Goal: Complete application form

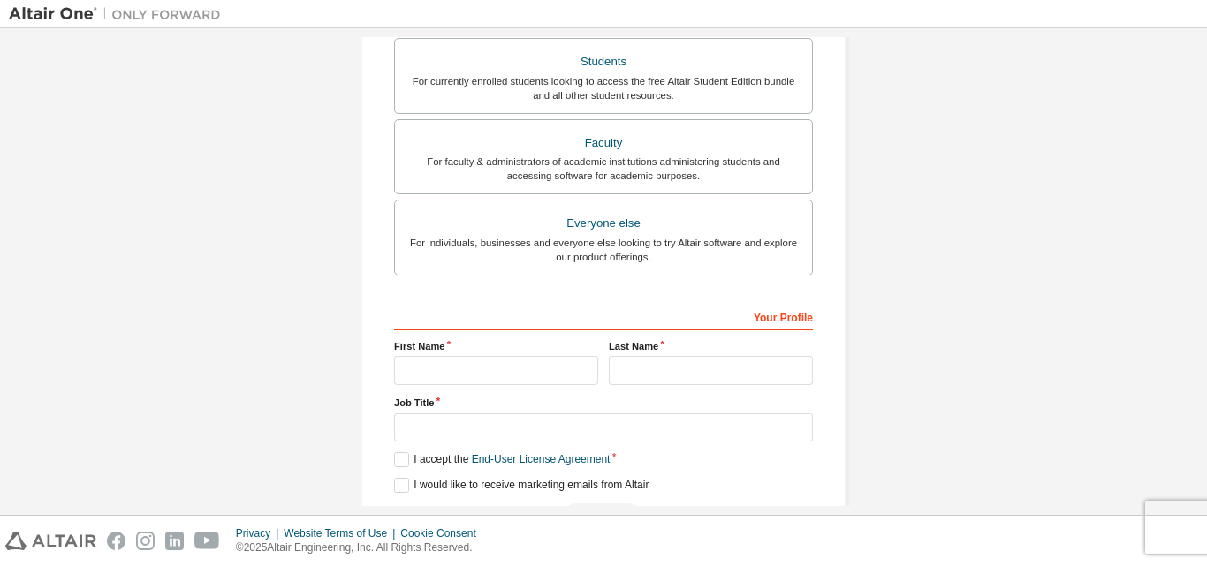
scroll to position [466, 0]
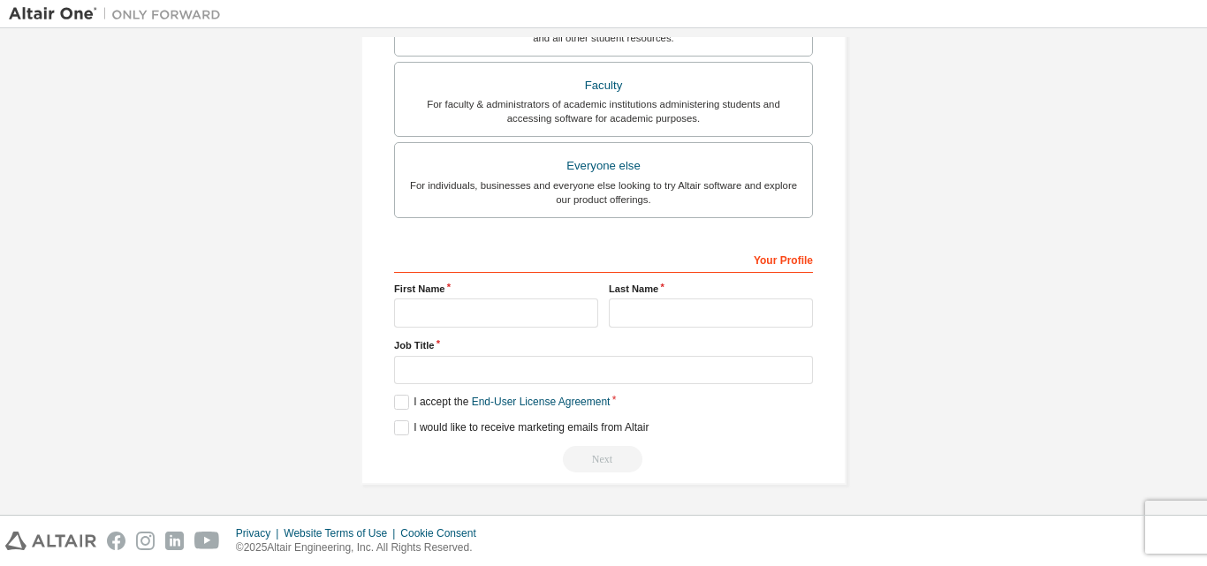
click at [436, 298] on div "First Name" at bounding box center [496, 305] width 215 height 46
click at [436, 307] on input "text" at bounding box center [496, 313] width 204 height 29
type input "*****"
click at [644, 307] on input "text" at bounding box center [711, 313] width 204 height 29
type input "******"
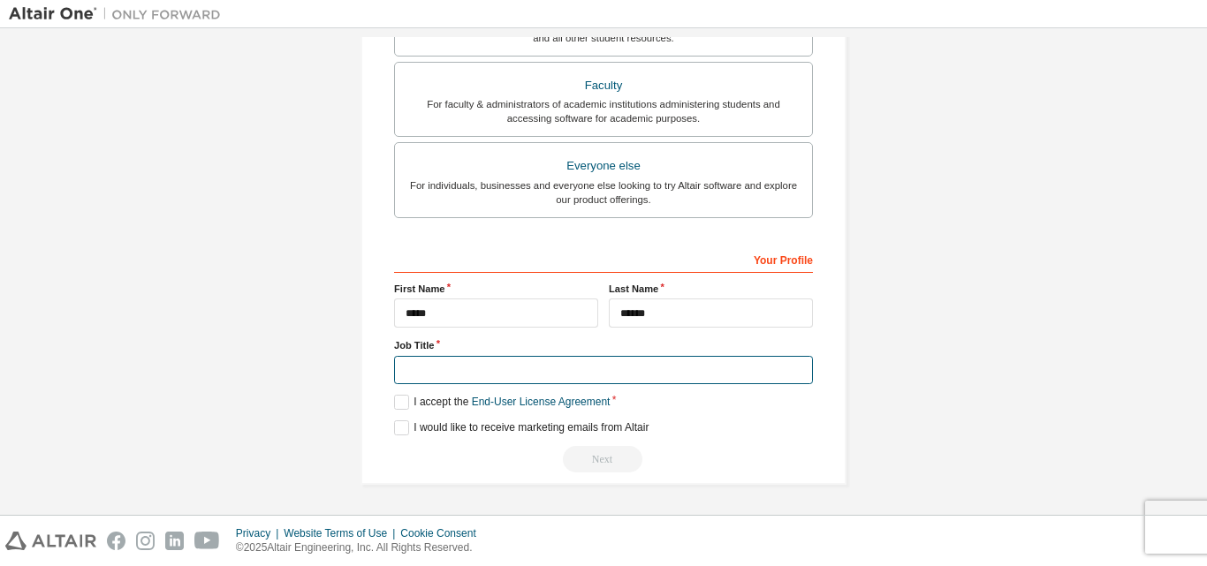
click at [495, 366] on input "text" at bounding box center [603, 370] width 419 height 29
type input "********"
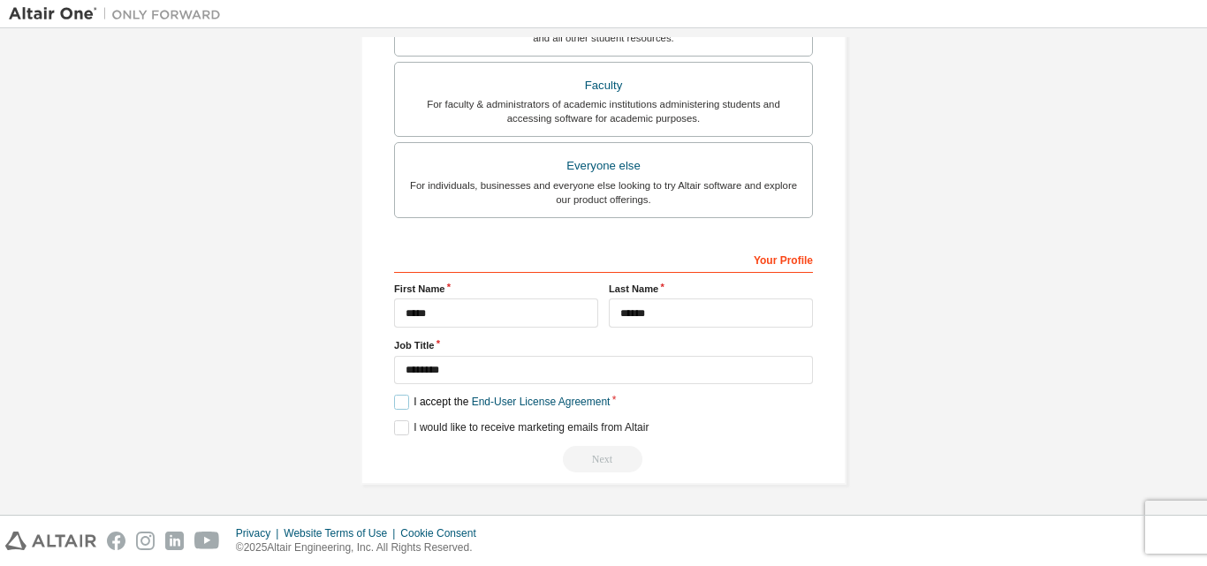
click at [397, 401] on label "I accept the End-User License Agreement" at bounding box center [502, 402] width 216 height 15
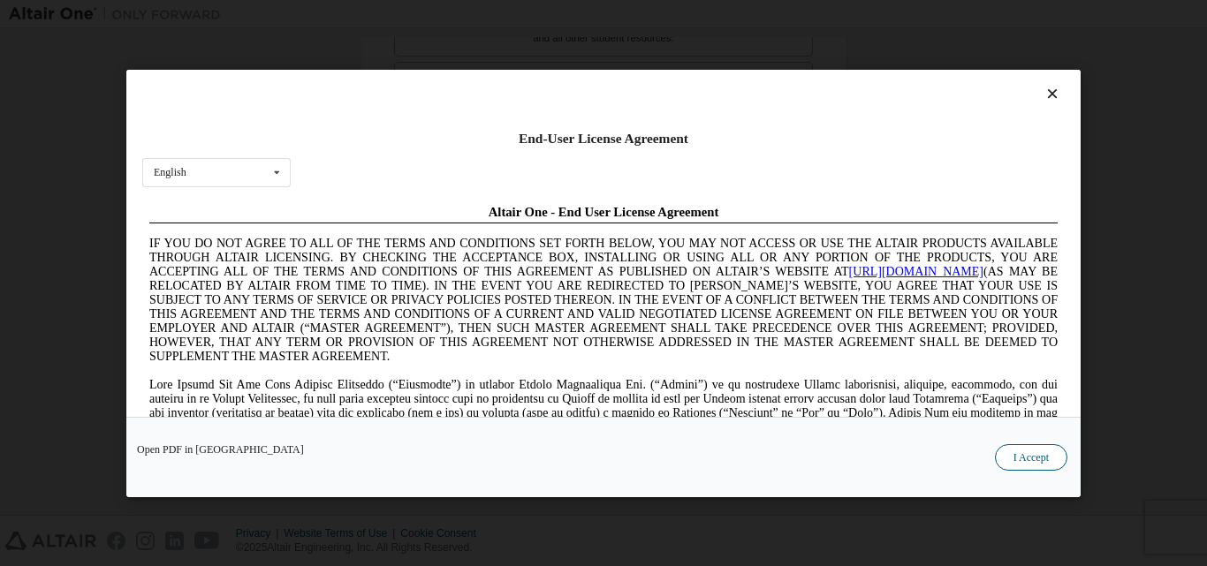
scroll to position [0, 0]
click at [1046, 461] on button "I Accept" at bounding box center [1031, 456] width 72 height 26
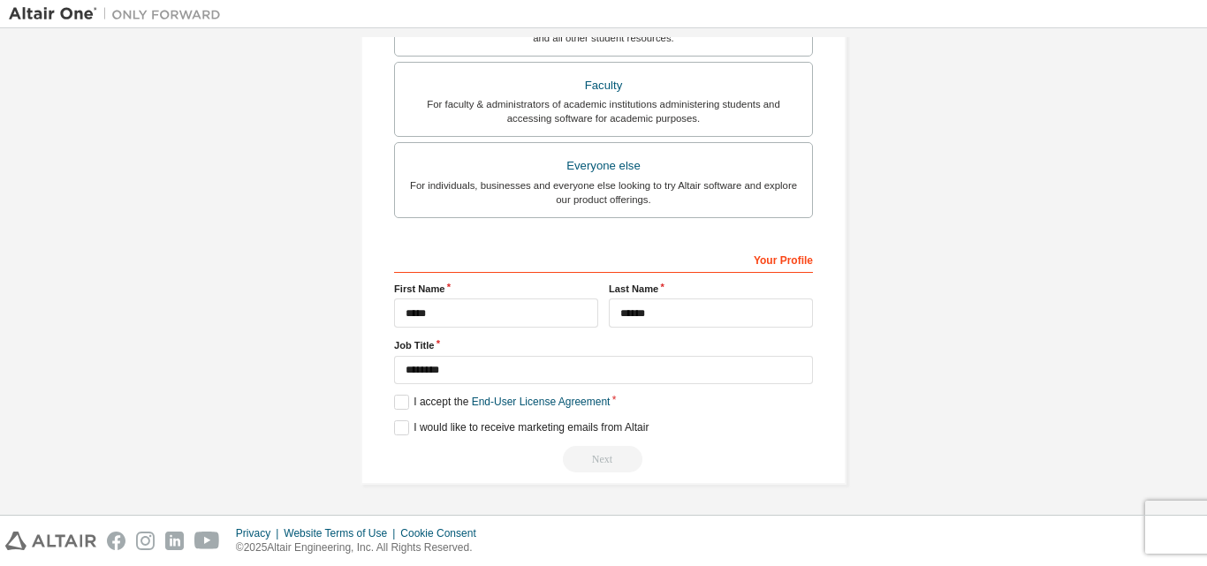
click at [607, 455] on div "Next" at bounding box center [603, 459] width 419 height 26
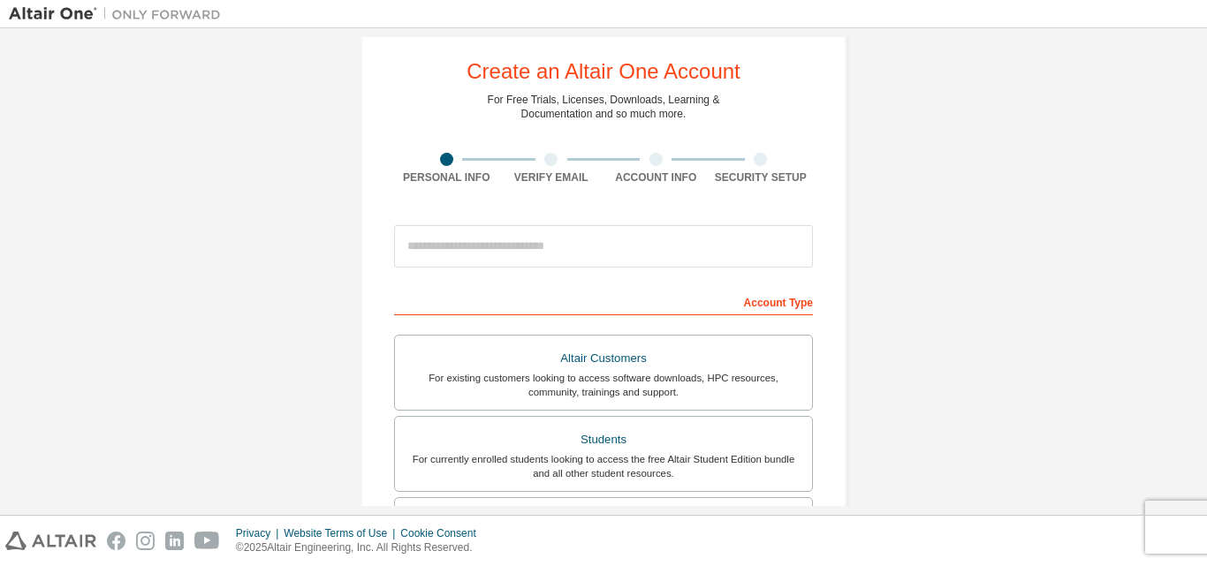
scroll to position [49, 0]
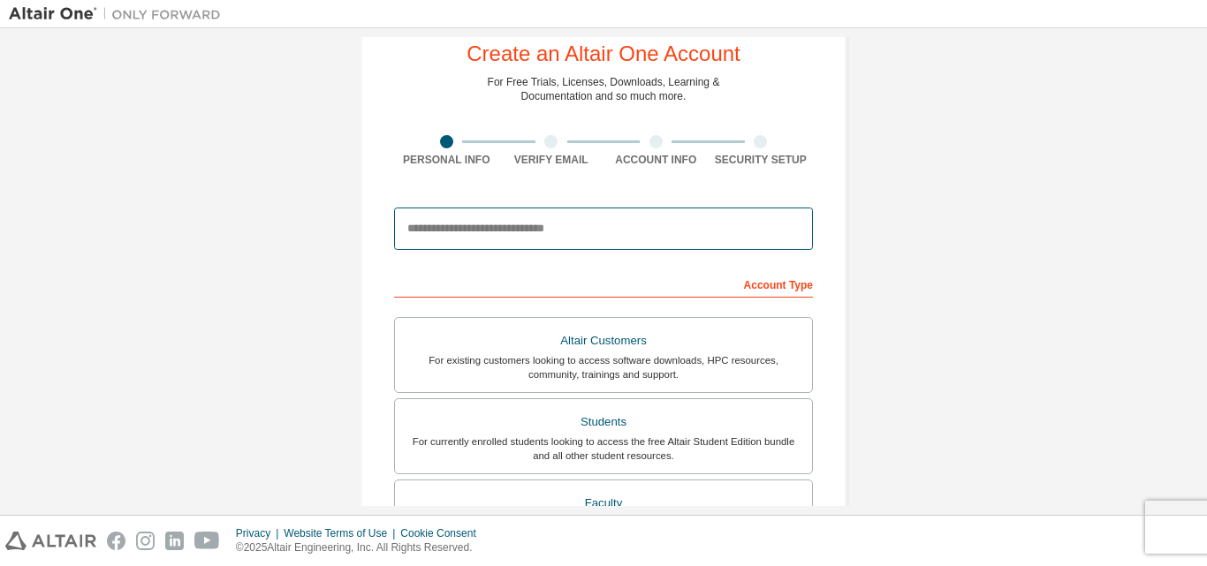
click at [731, 226] on input "email" at bounding box center [603, 229] width 419 height 42
type input "**********"
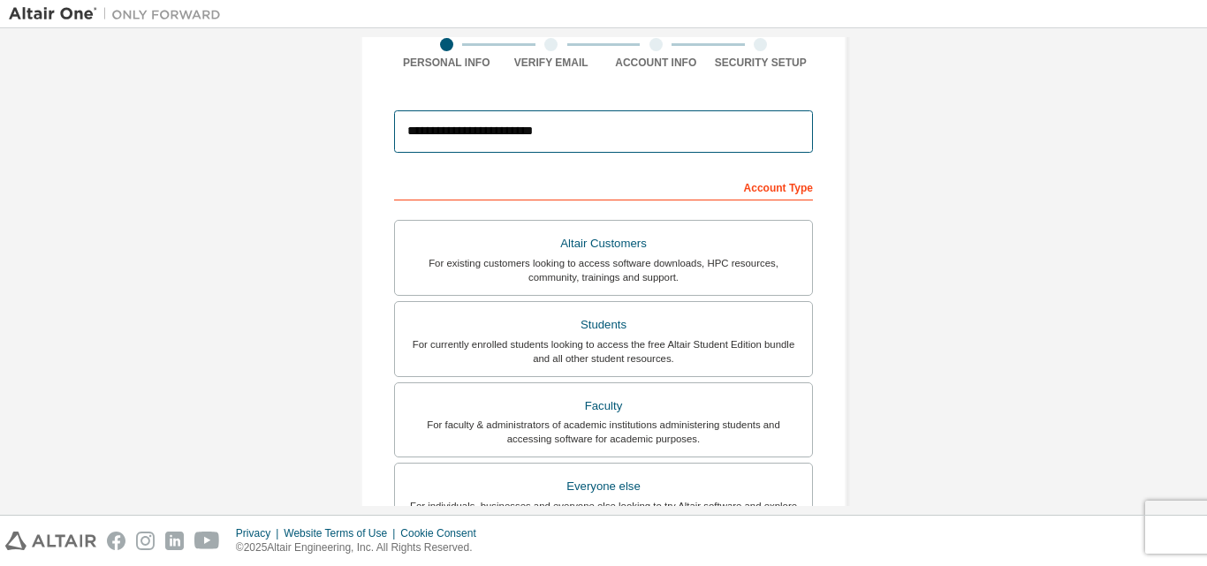
scroll to position [0, 0]
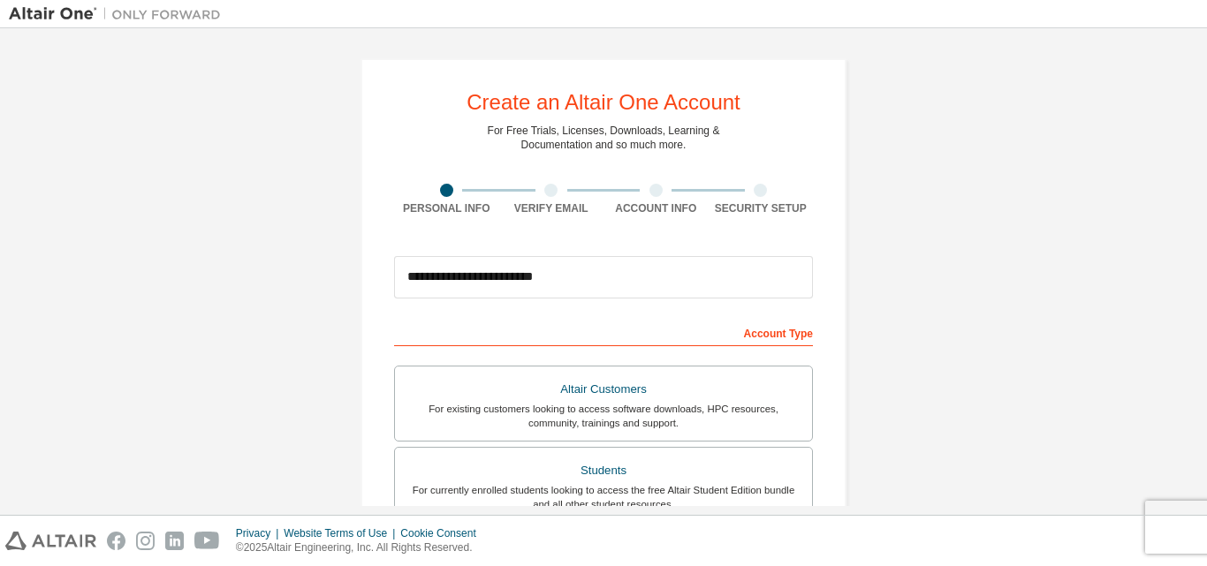
click at [544, 193] on div at bounding box center [550, 190] width 13 height 13
click at [547, 193] on div at bounding box center [550, 190] width 13 height 13
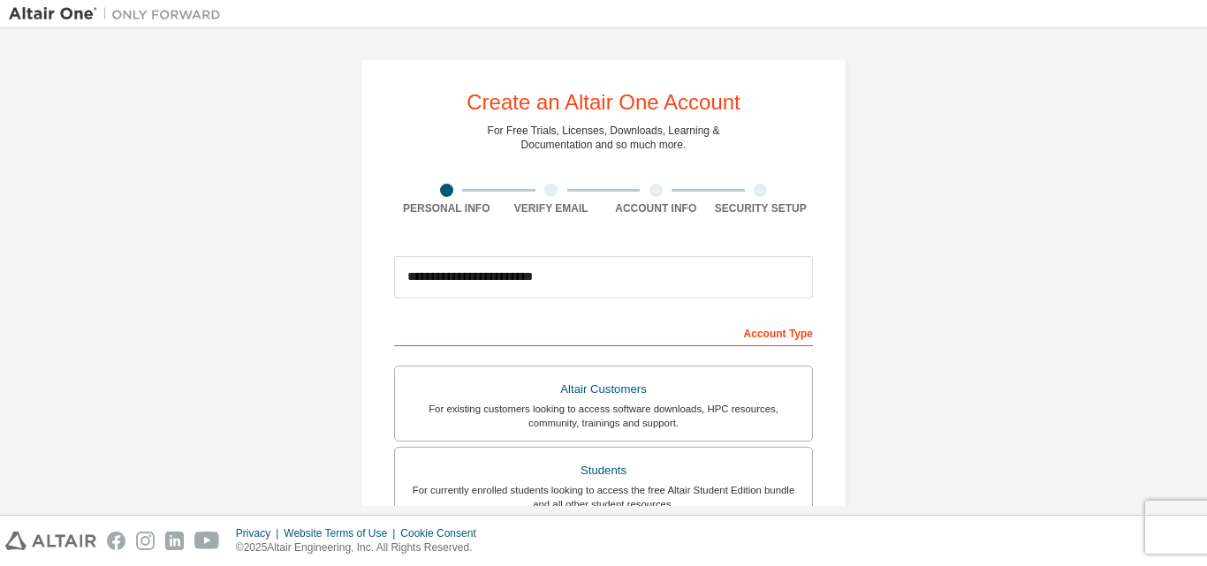
click at [547, 193] on div at bounding box center [550, 190] width 13 height 13
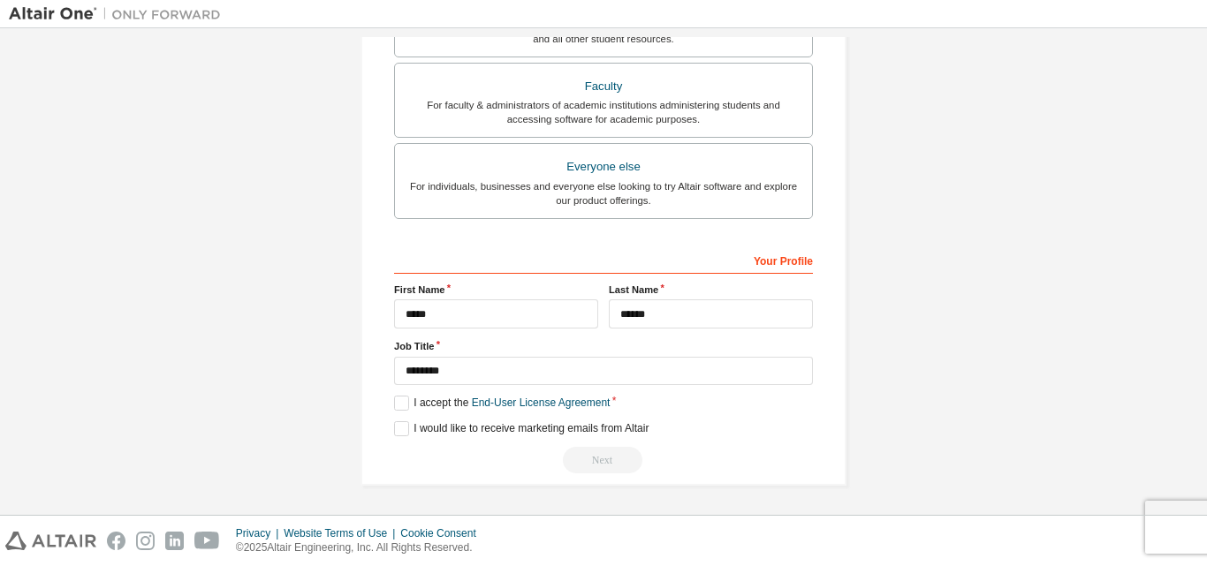
scroll to position [466, 0]
click at [397, 403] on label "I accept the End-User License Agreement" at bounding box center [502, 402] width 216 height 15
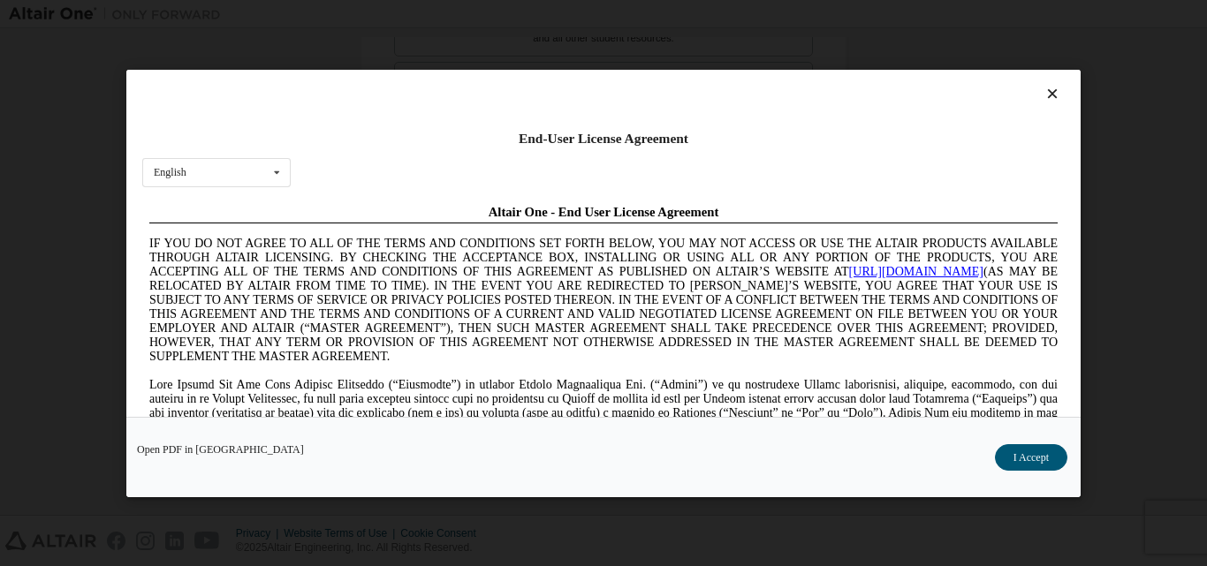
scroll to position [0, 0]
drag, startPoint x: 1065, startPoint y: 617, endPoint x: 921, endPoint y: 373, distance: 283.1
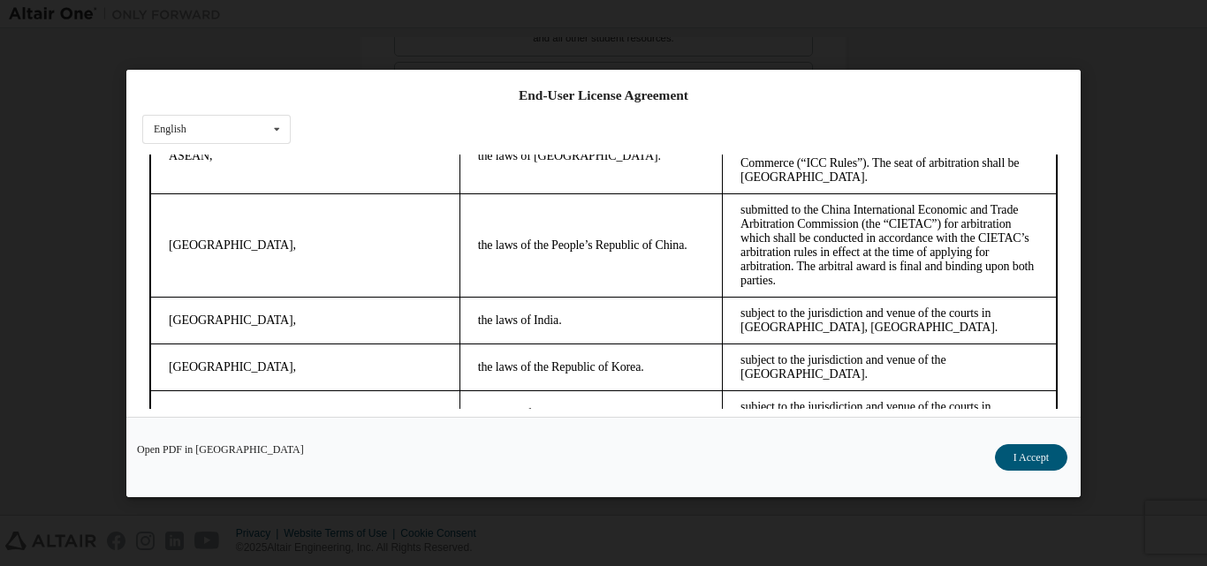
scroll to position [56, 0]
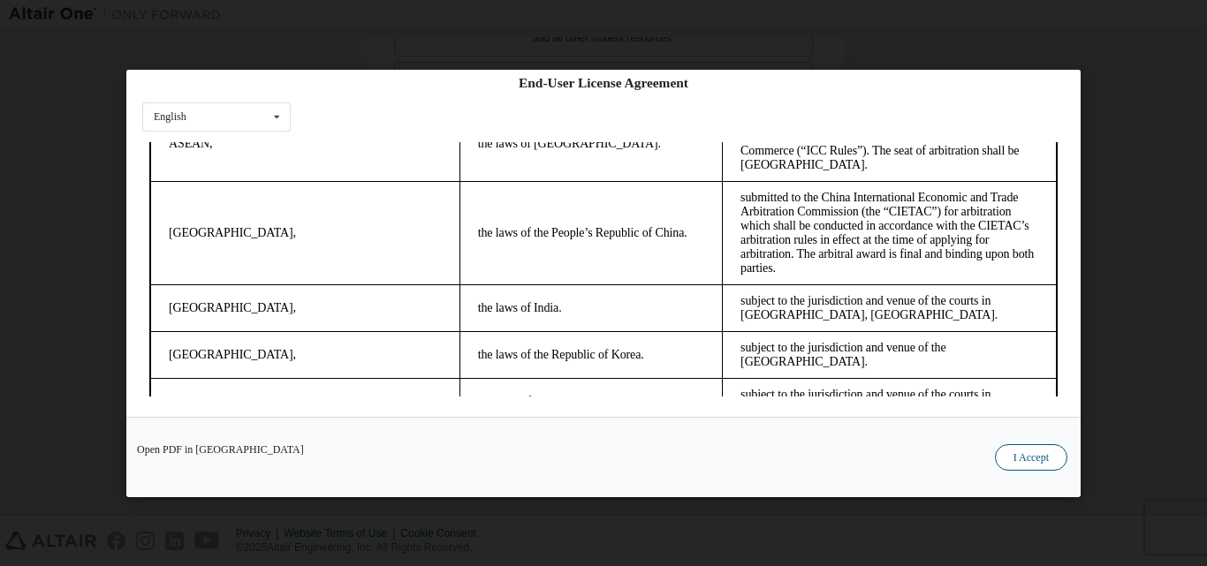
click at [1031, 459] on button "I Accept" at bounding box center [1031, 456] width 72 height 26
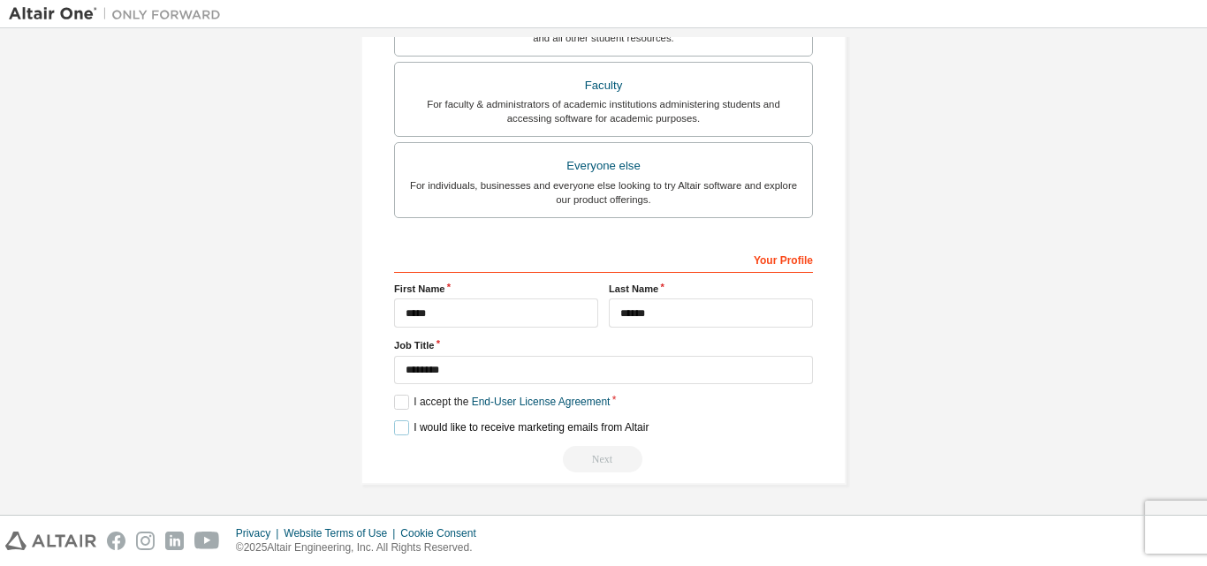
click at [394, 428] on label "I would like to receive marketing emails from Altair" at bounding box center [521, 427] width 254 height 15
click at [587, 461] on div "Next" at bounding box center [603, 459] width 419 height 26
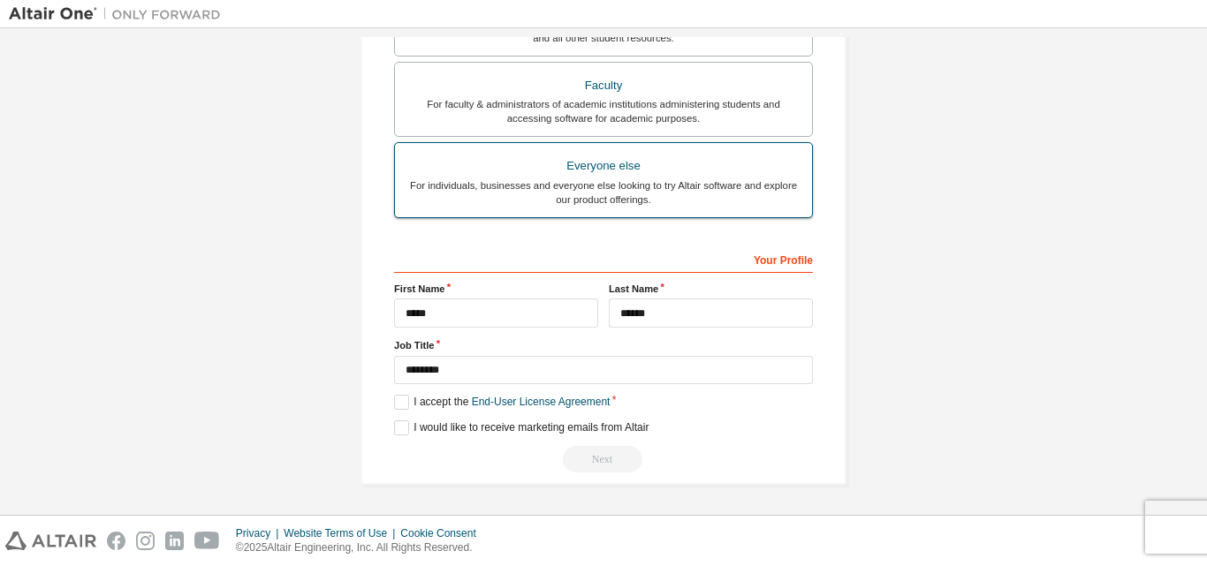
click at [777, 187] on div "For individuals, businesses and everyone else looking to try Altair software an…" at bounding box center [603, 192] width 396 height 28
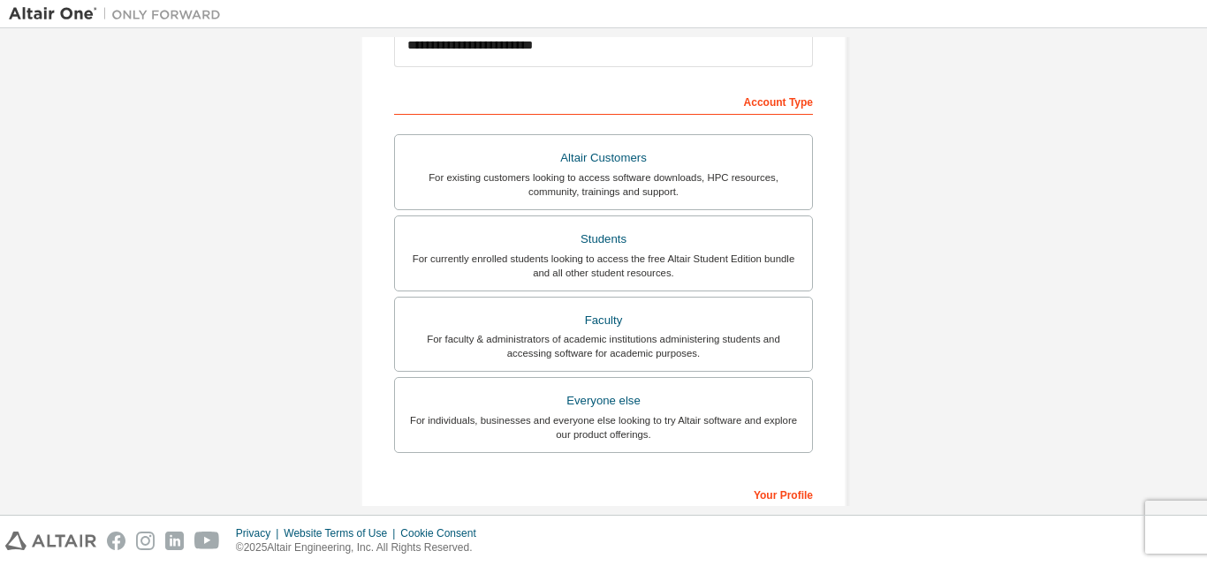
scroll to position [231, 0]
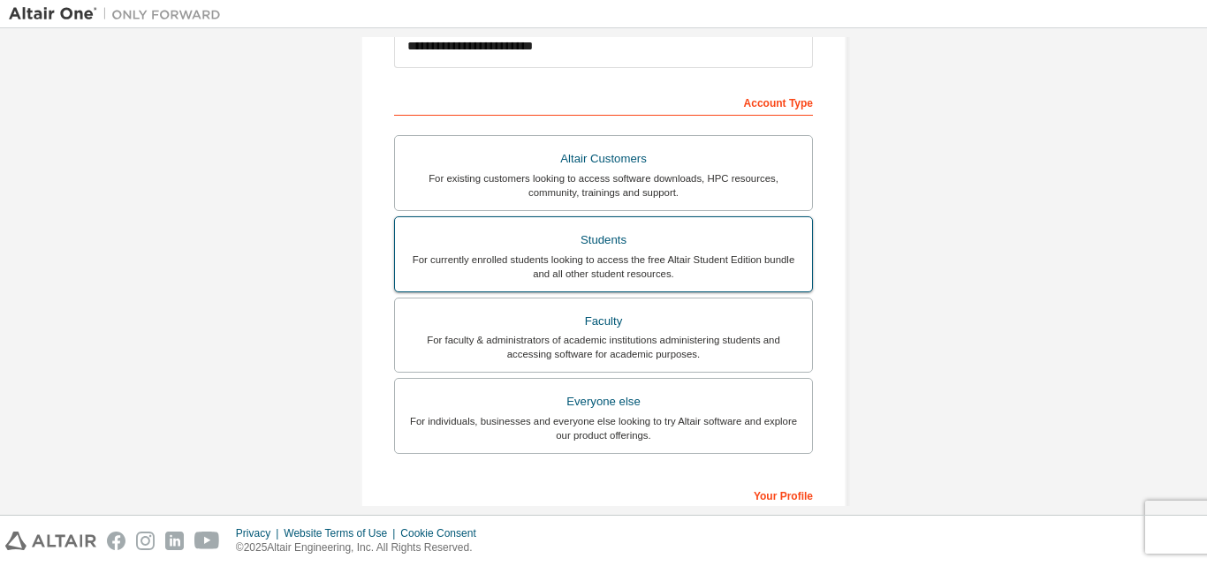
click at [617, 286] on label "Students For currently enrolled students looking to access the free Altair Stud…" at bounding box center [603, 254] width 419 height 76
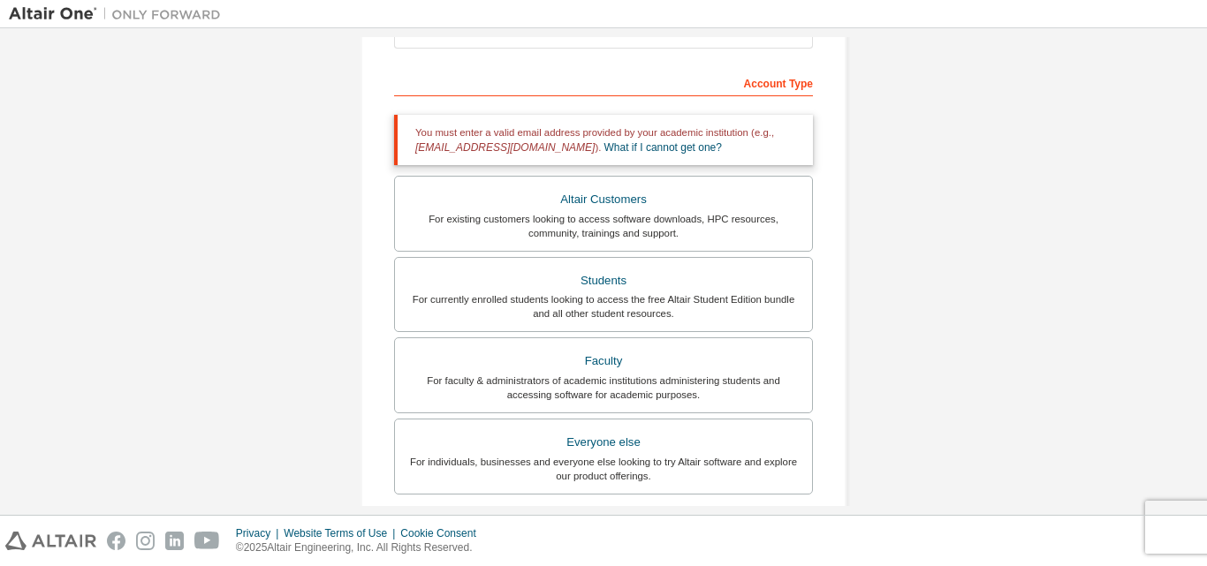
scroll to position [238, 0]
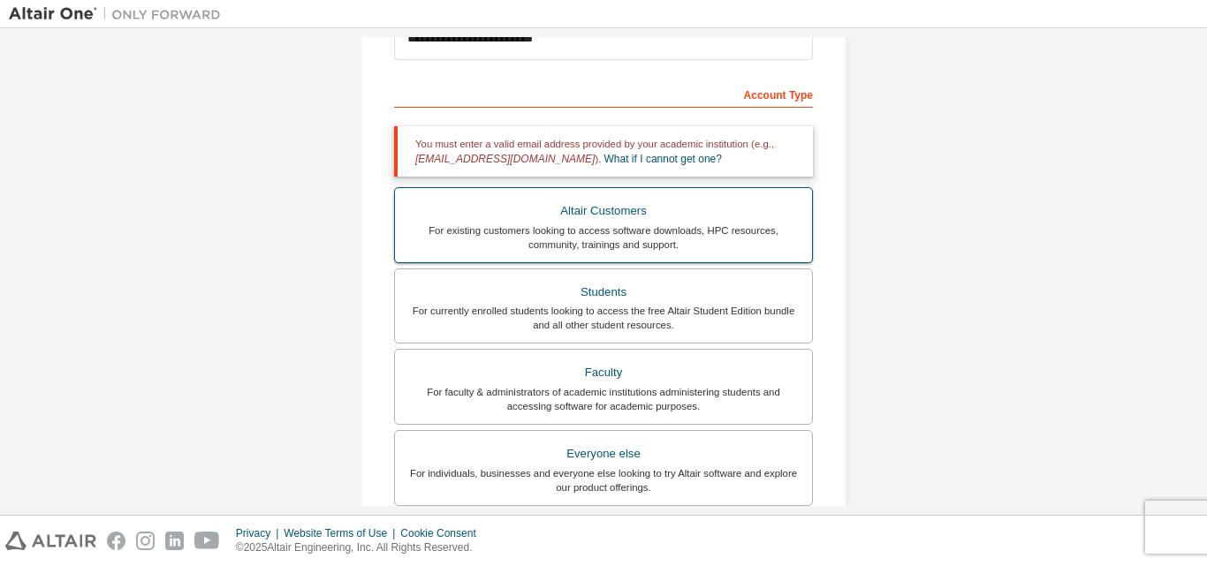
click at [617, 231] on div "For existing customers looking to access software downloads, HPC resources, com…" at bounding box center [603, 237] width 396 height 28
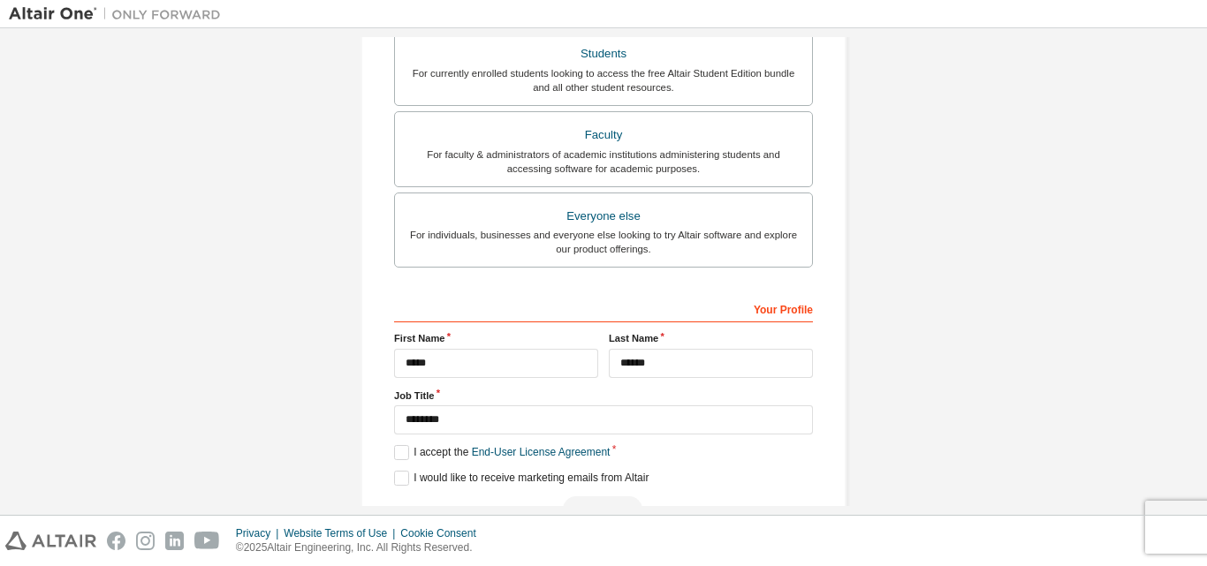
scroll to position [599, 0]
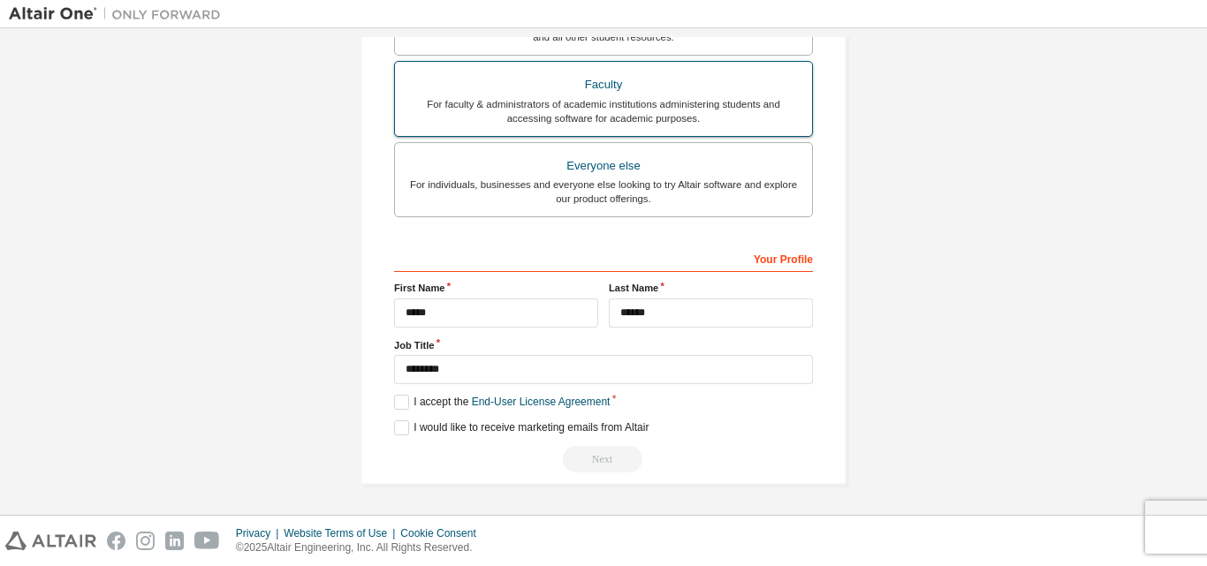
click at [602, 81] on div "Faculty" at bounding box center [603, 84] width 396 height 25
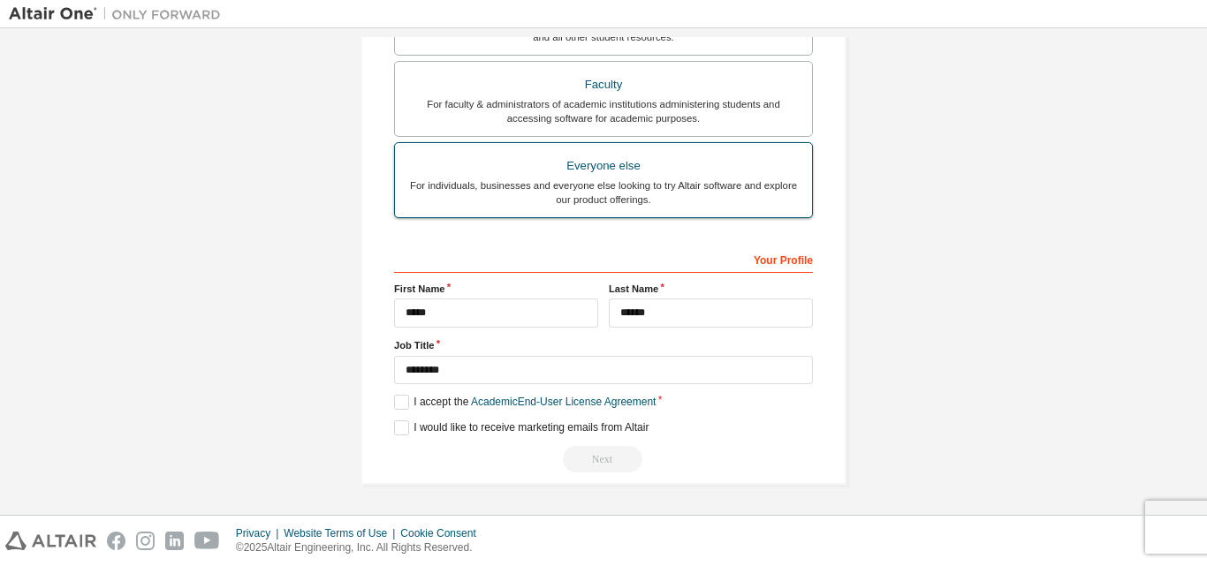
click at [601, 171] on div "Everyone else" at bounding box center [603, 166] width 396 height 25
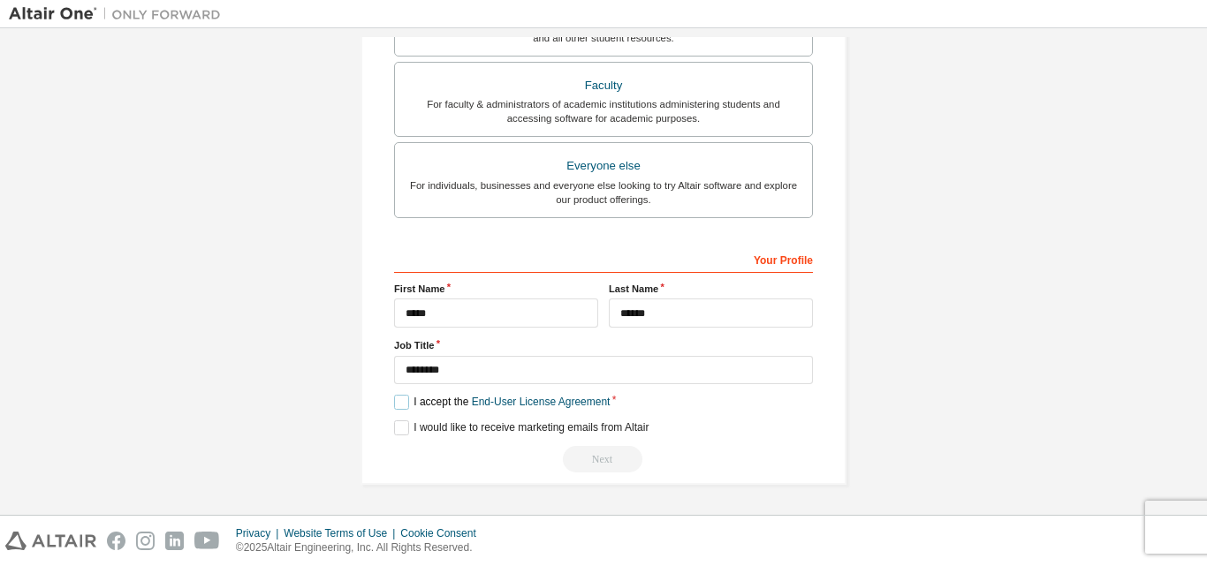
click at [402, 400] on label "I accept the End-User License Agreement" at bounding box center [502, 402] width 216 height 15
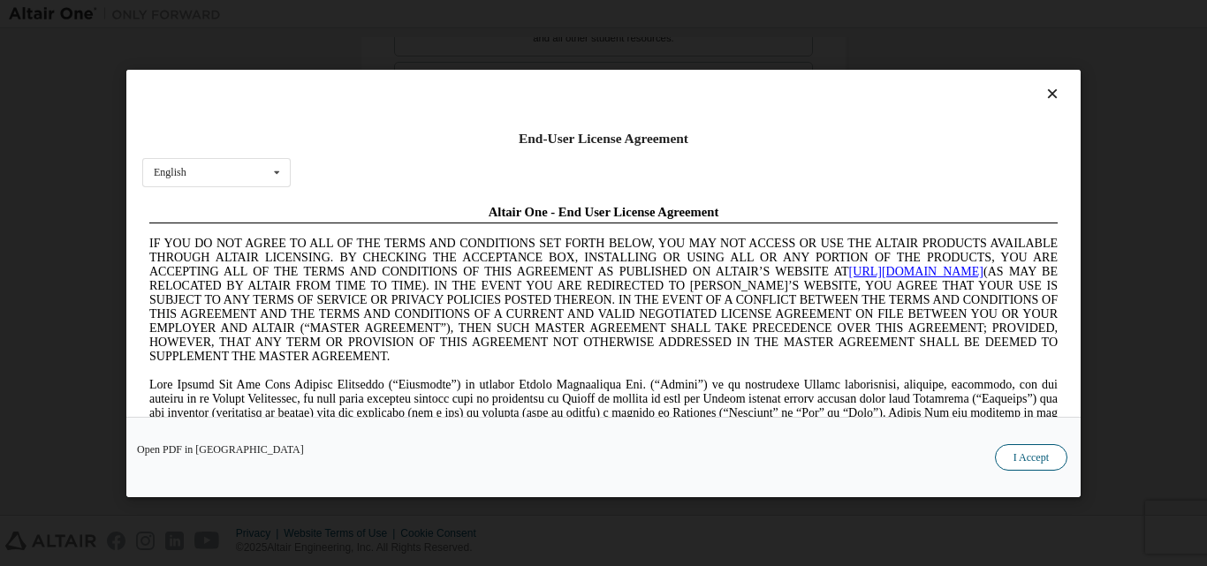
click at [1009, 461] on button "I Accept" at bounding box center [1031, 456] width 72 height 26
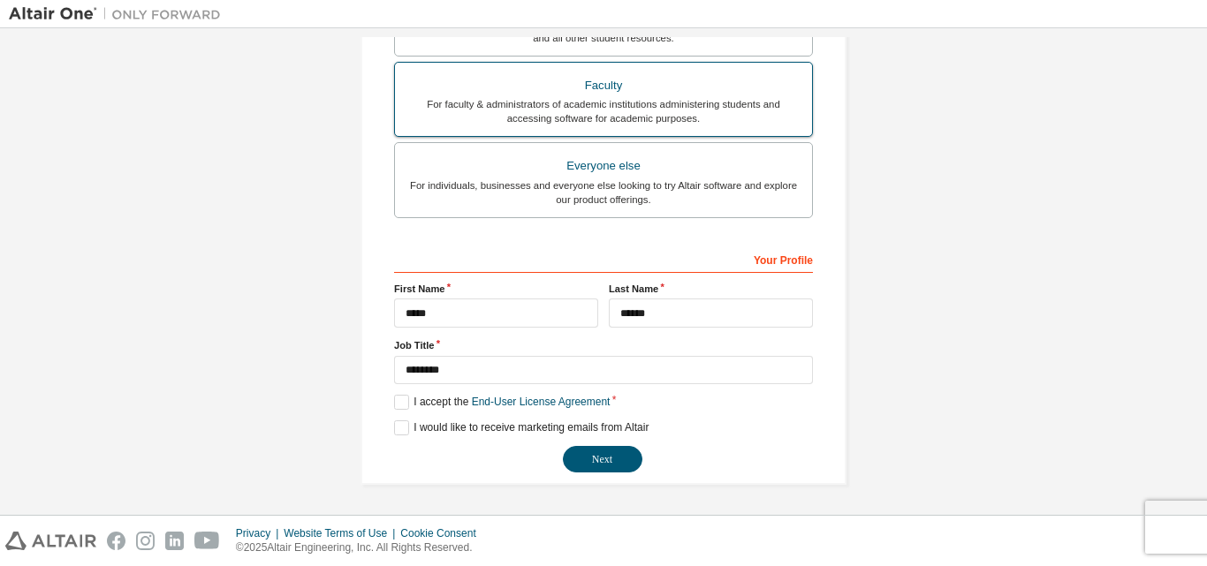
click at [538, 83] on div "Faculty" at bounding box center [603, 85] width 396 height 25
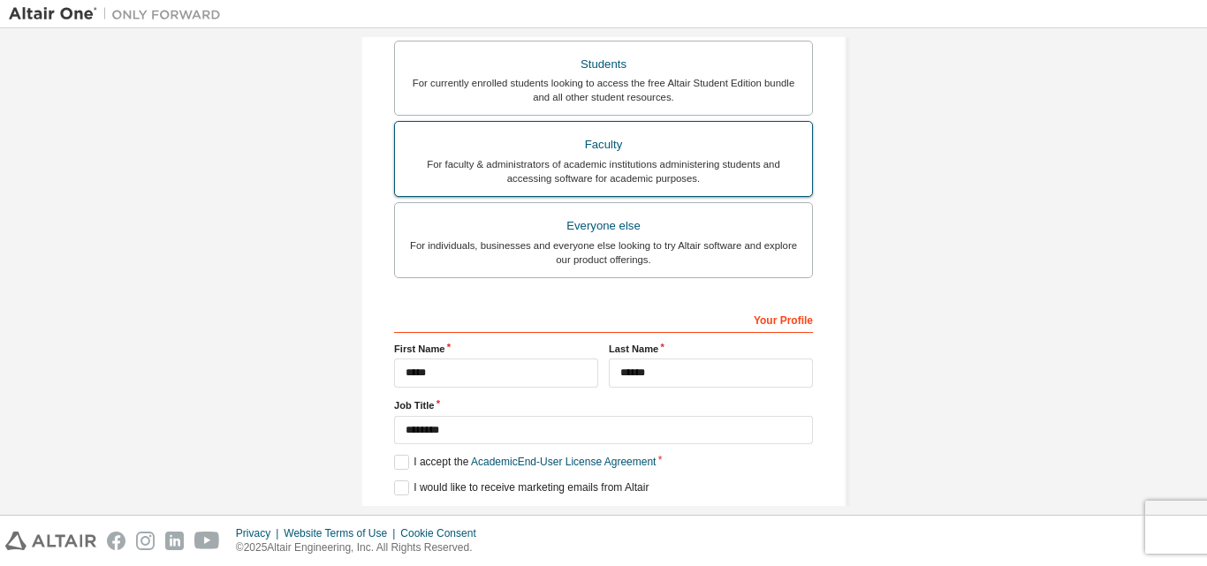
scroll to position [526, 0]
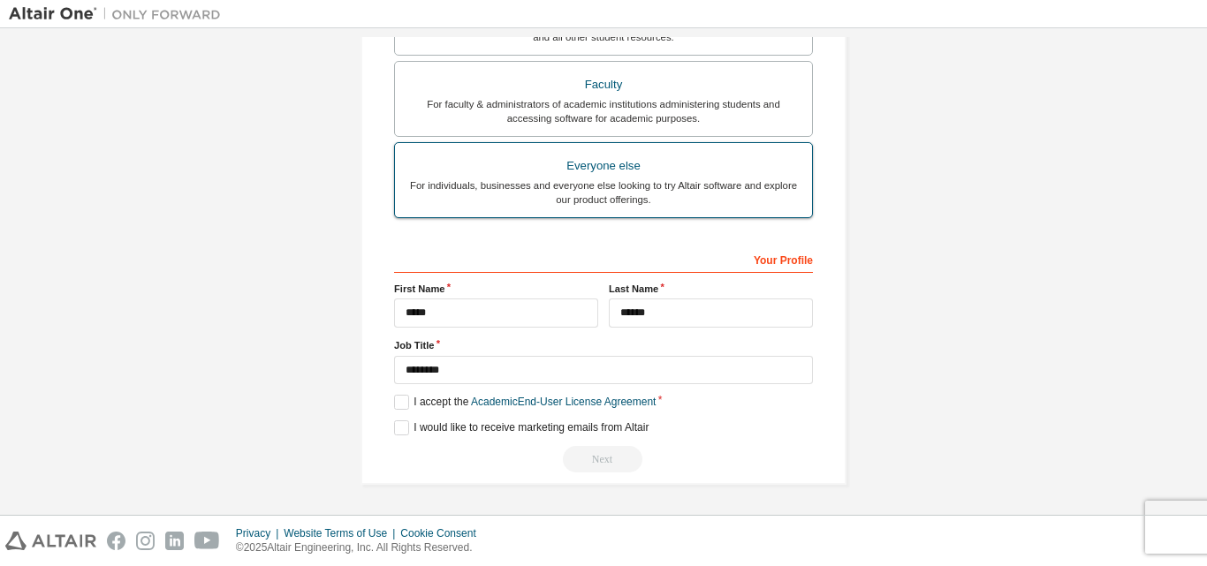
click at [546, 160] on div "Everyone else" at bounding box center [603, 166] width 396 height 25
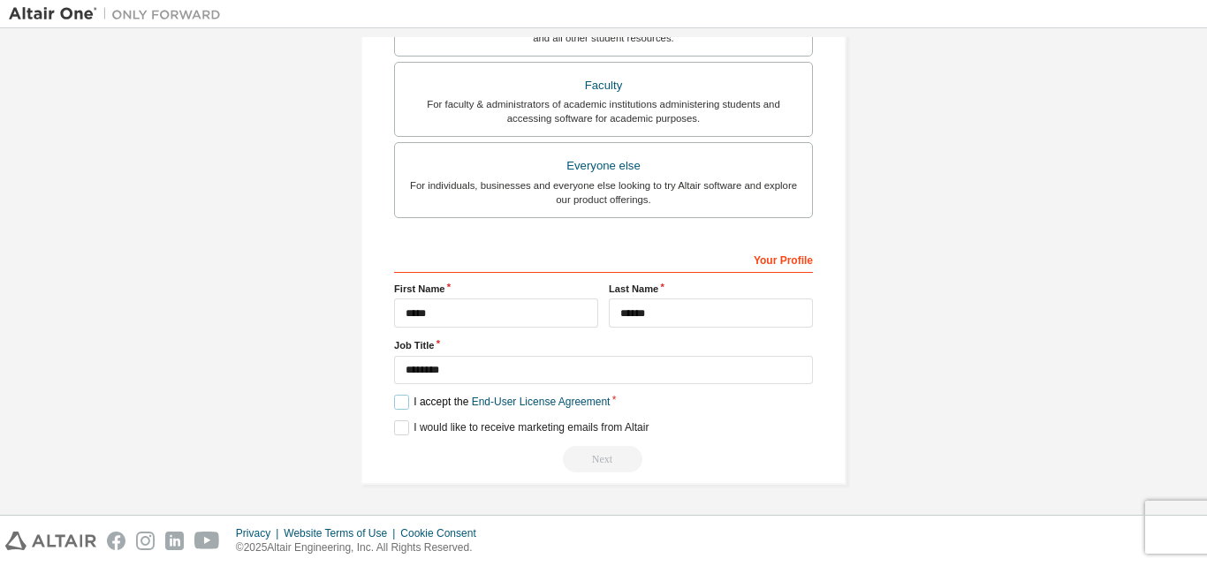
click at [398, 408] on label "I accept the End-User License Agreement" at bounding box center [502, 402] width 216 height 15
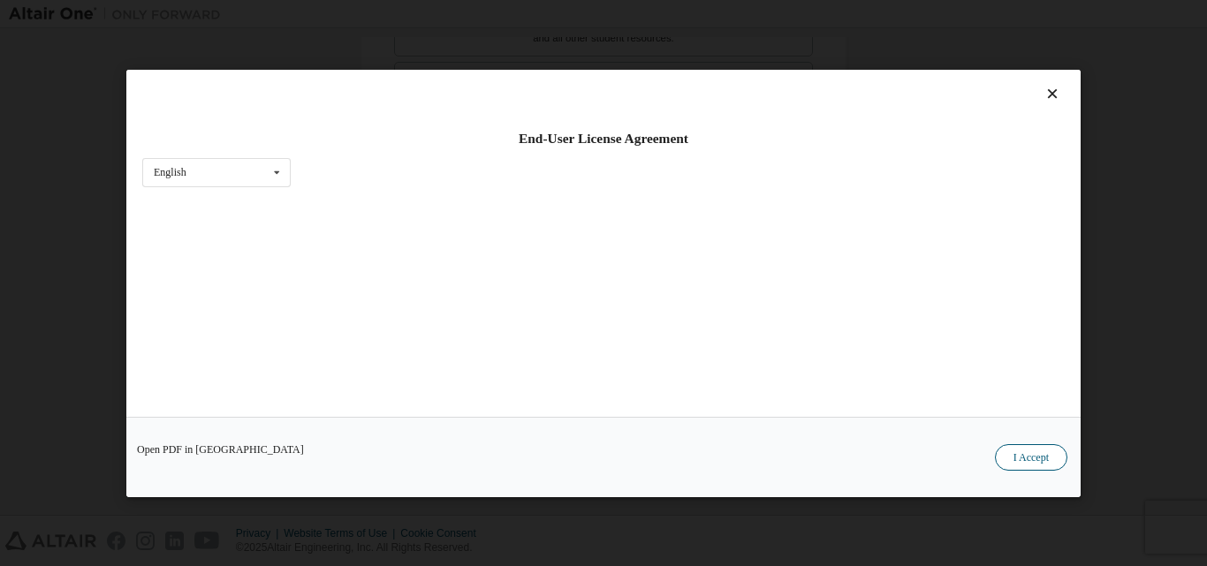
click at [1008, 453] on button "I Accept" at bounding box center [1031, 456] width 72 height 26
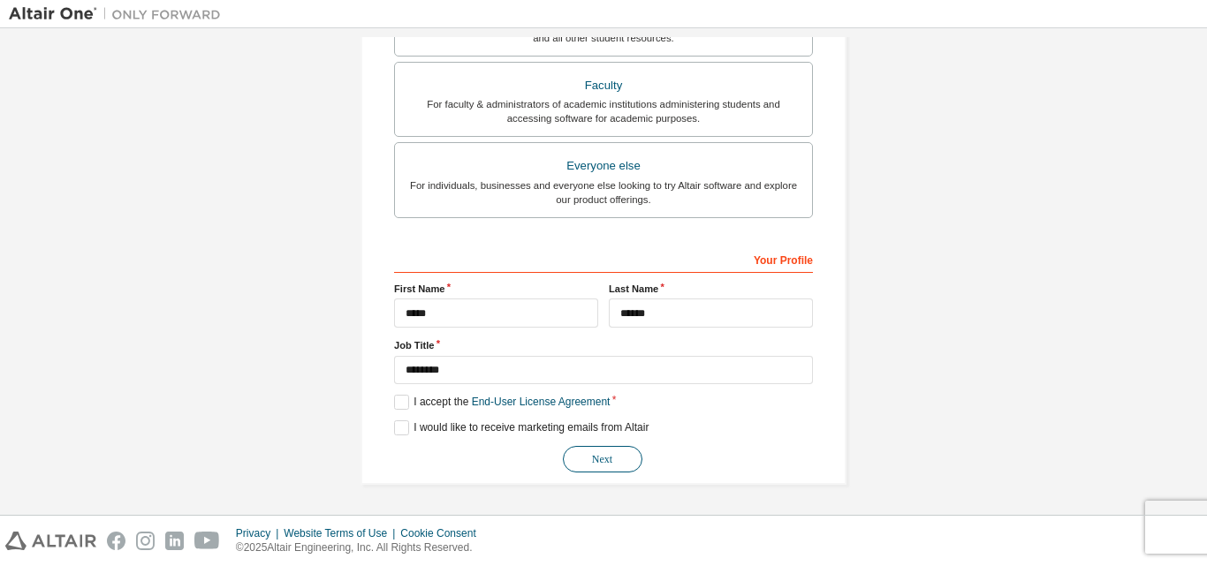
click at [615, 450] on button "Next" at bounding box center [602, 459] width 79 height 26
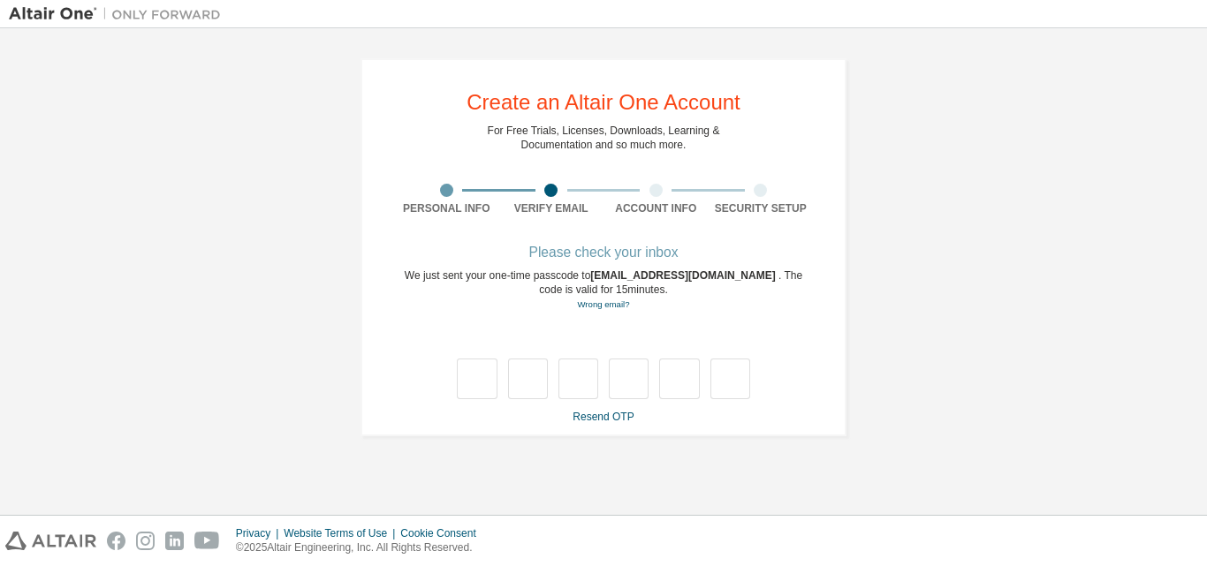
scroll to position [0, 0]
type input "*"
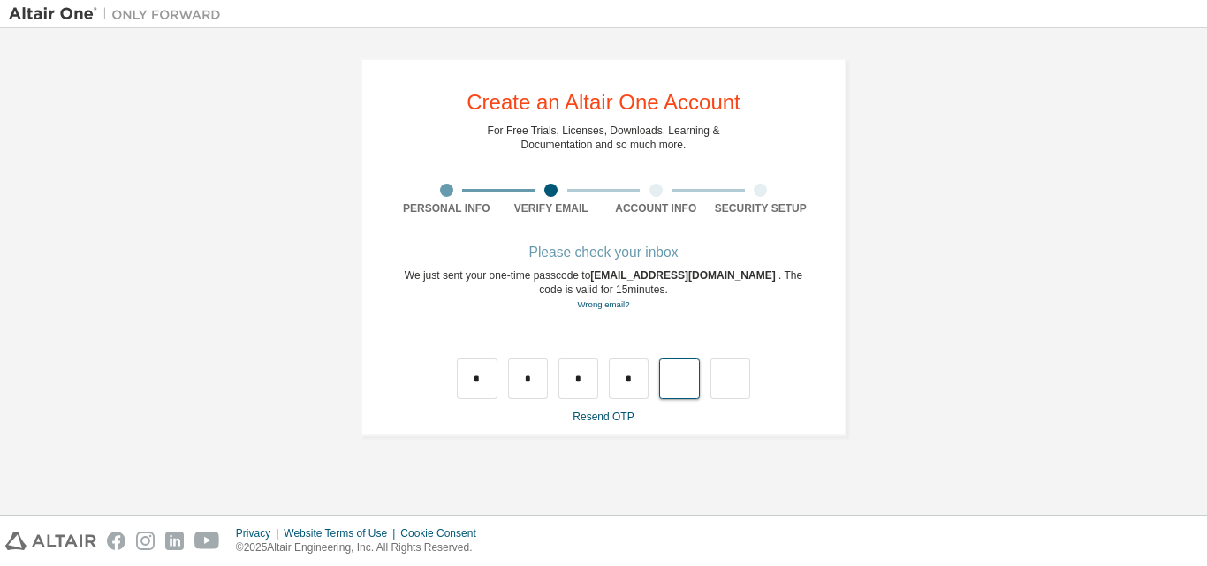
type input "*"
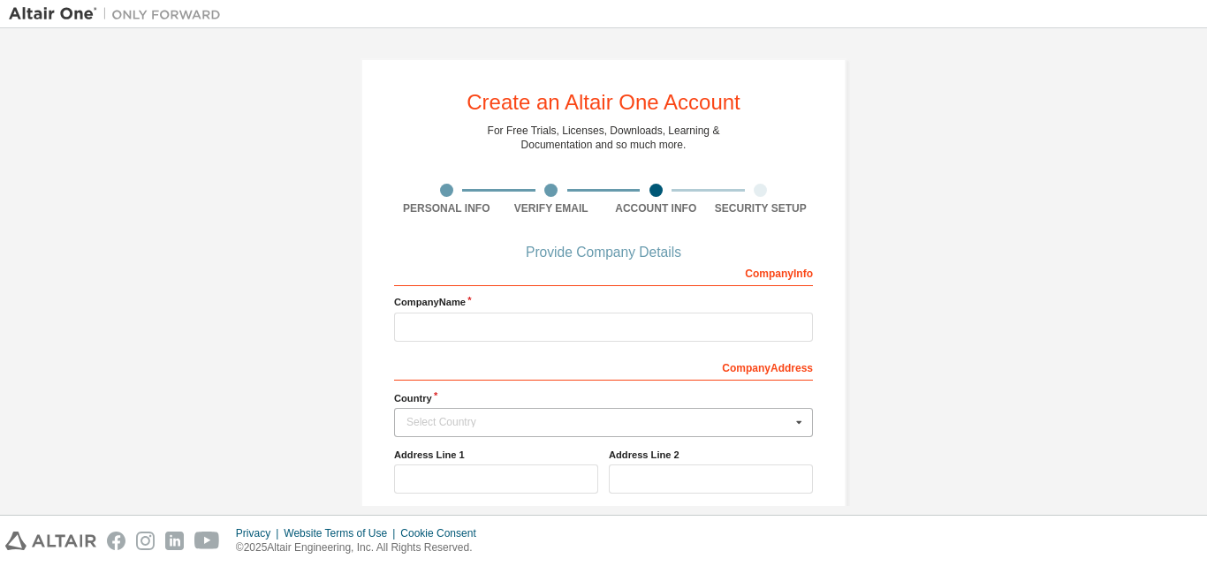
click at [797, 425] on icon at bounding box center [799, 422] width 22 height 27
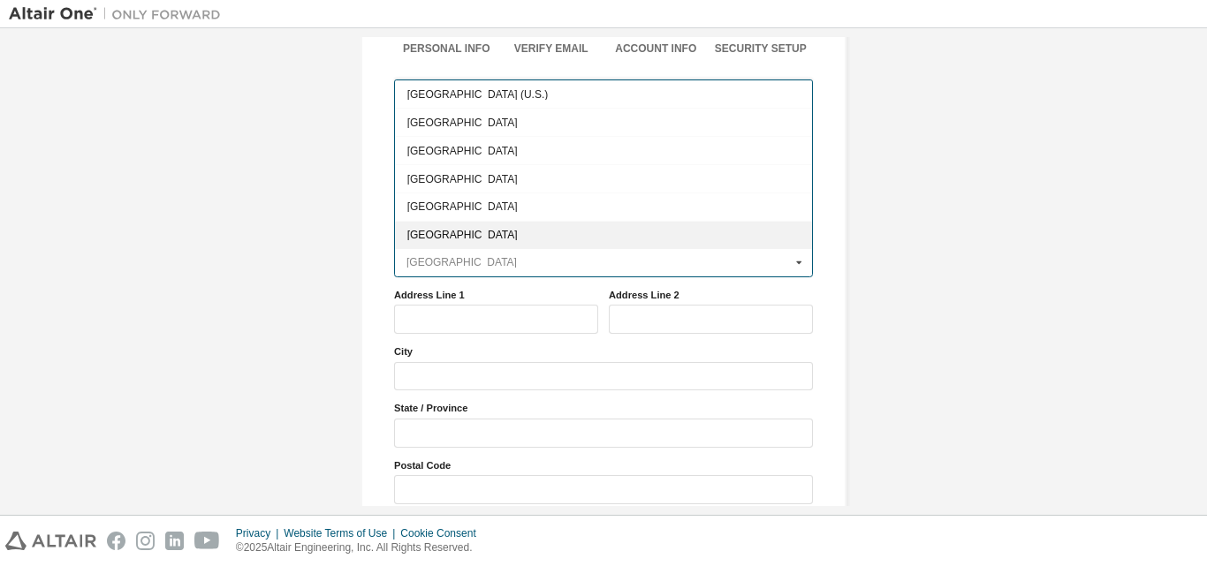
scroll to position [183, 0]
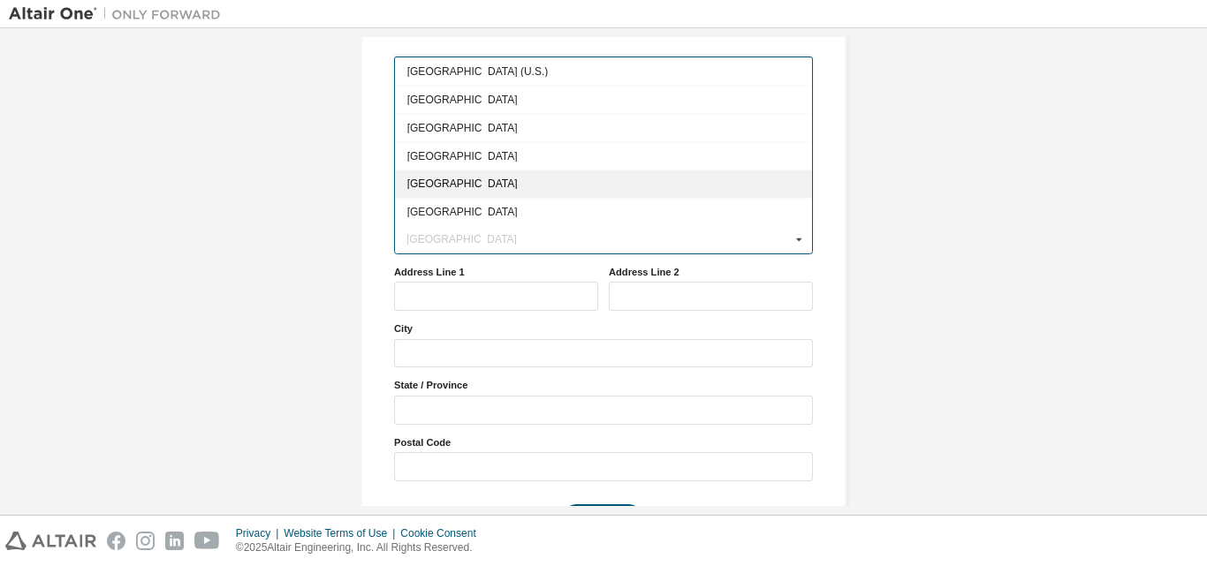
click at [458, 178] on span "Zambia" at bounding box center [603, 183] width 393 height 11
type input "***"
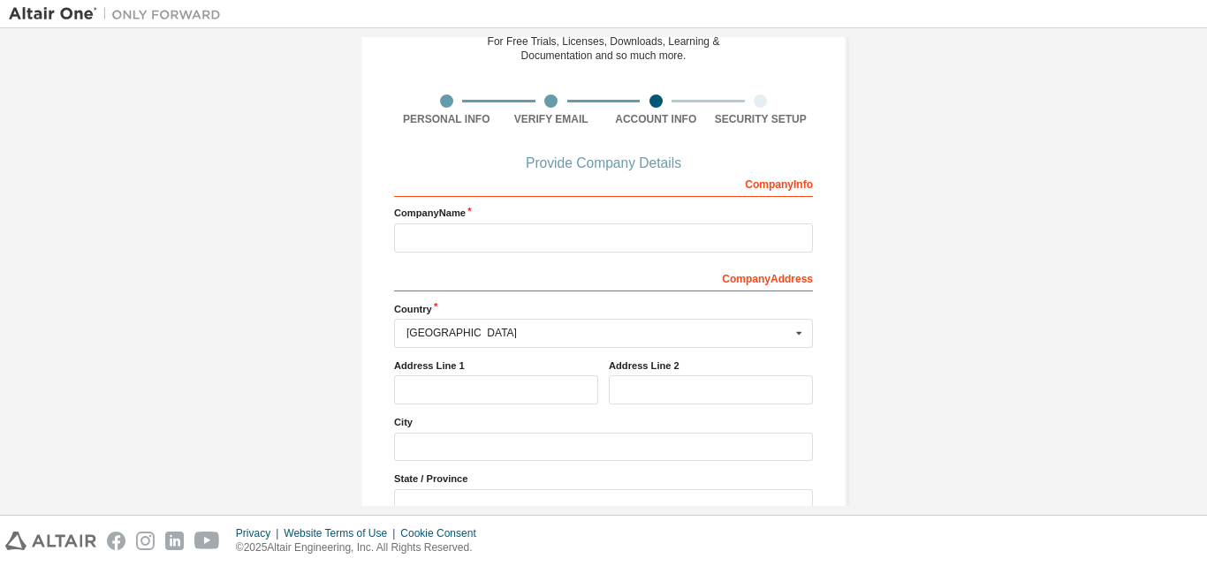
scroll to position [0, 0]
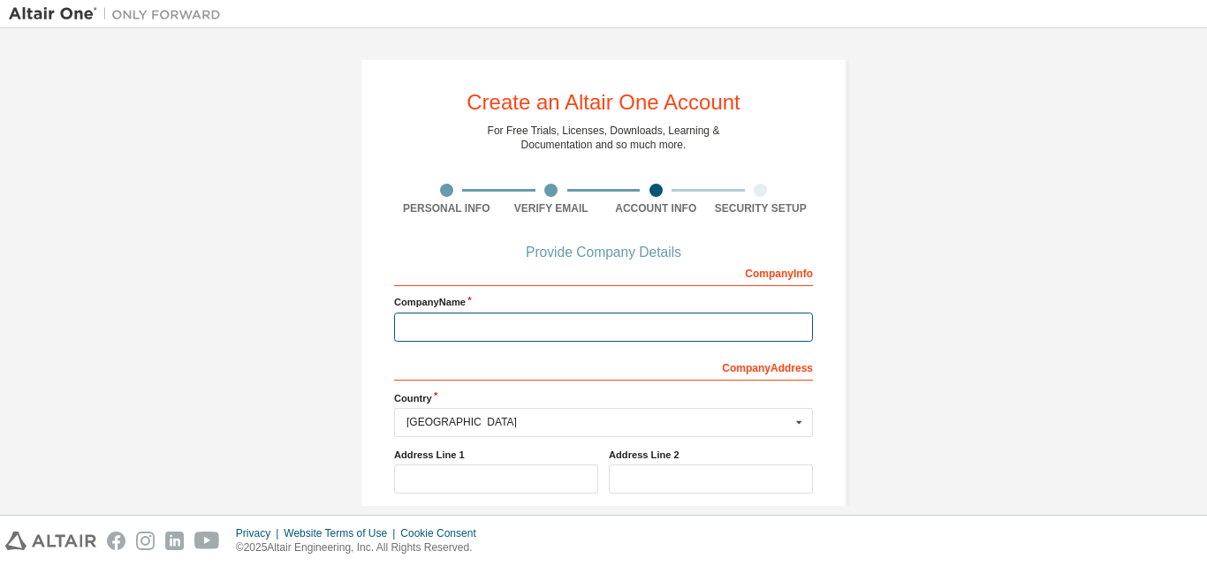
click at [511, 323] on input "text" at bounding box center [603, 327] width 419 height 29
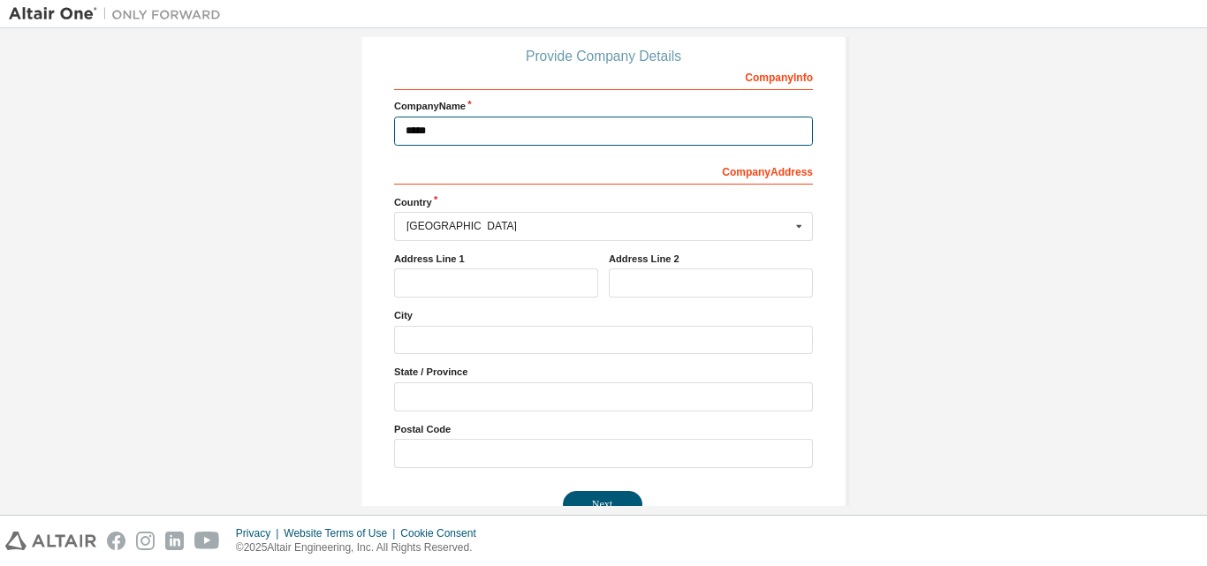
scroll to position [206, 0]
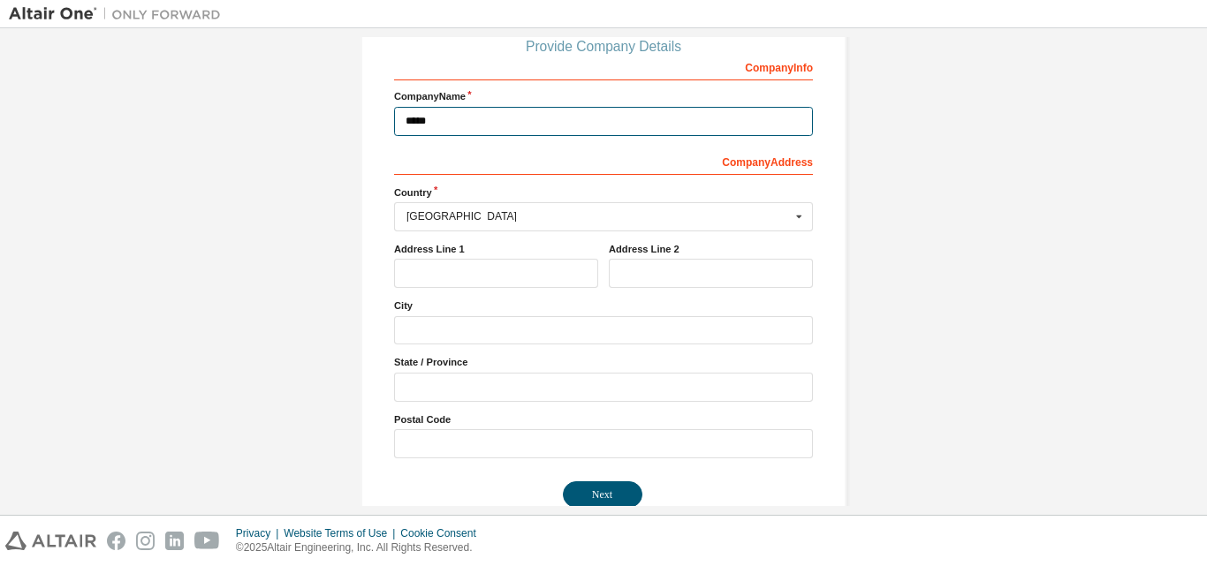
type input "*****"
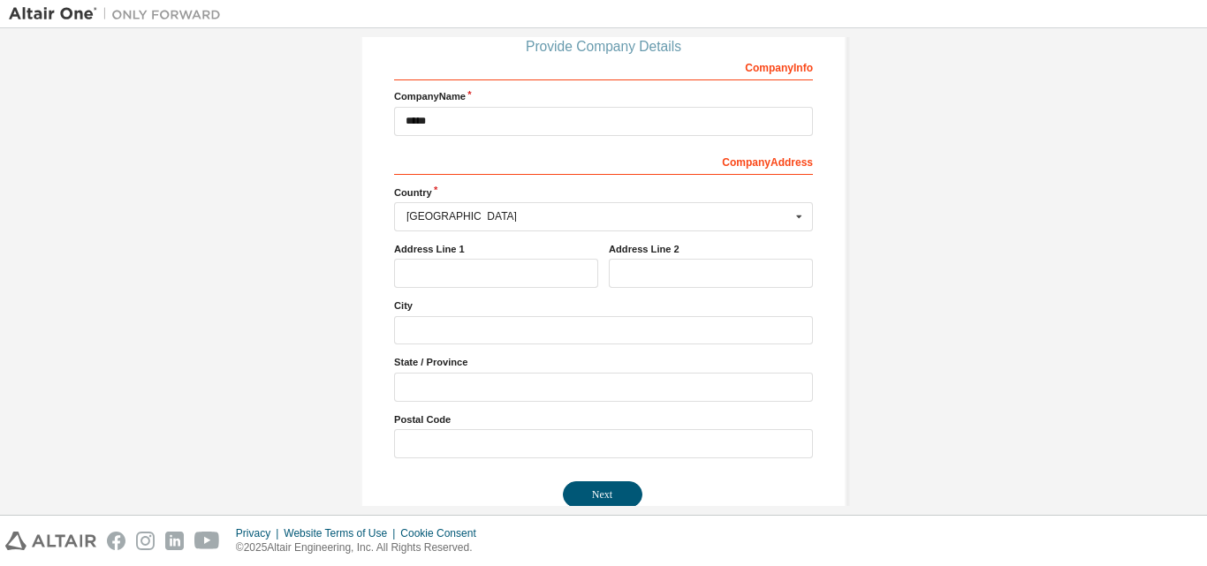
click at [442, 313] on label "City" at bounding box center [603, 306] width 419 height 14
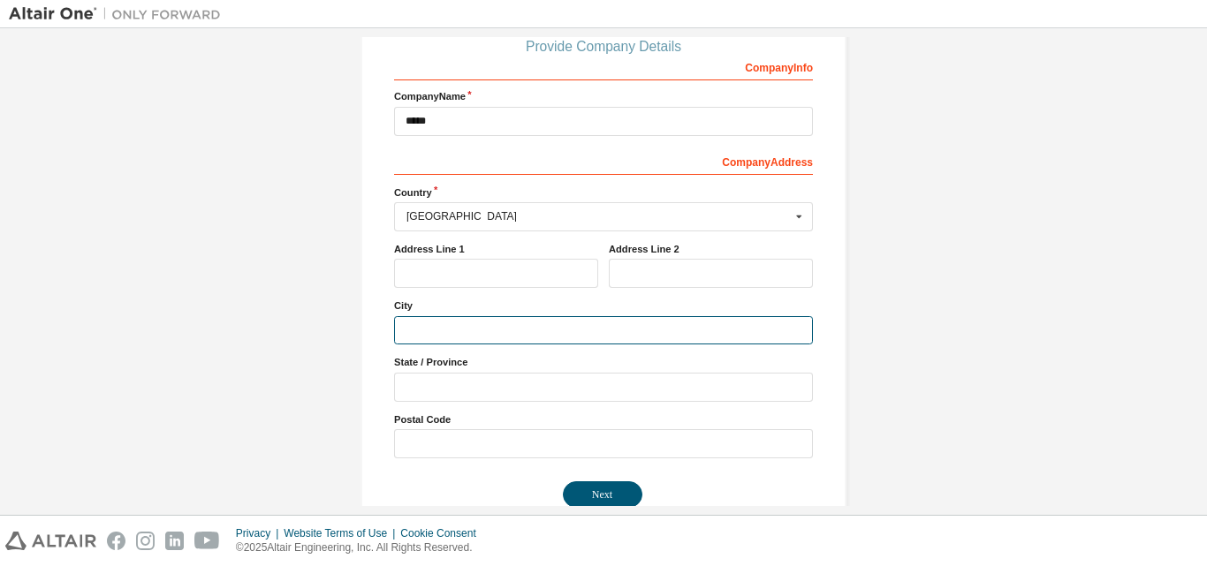
click at [443, 325] on input "text" at bounding box center [603, 330] width 419 height 29
type input "******"
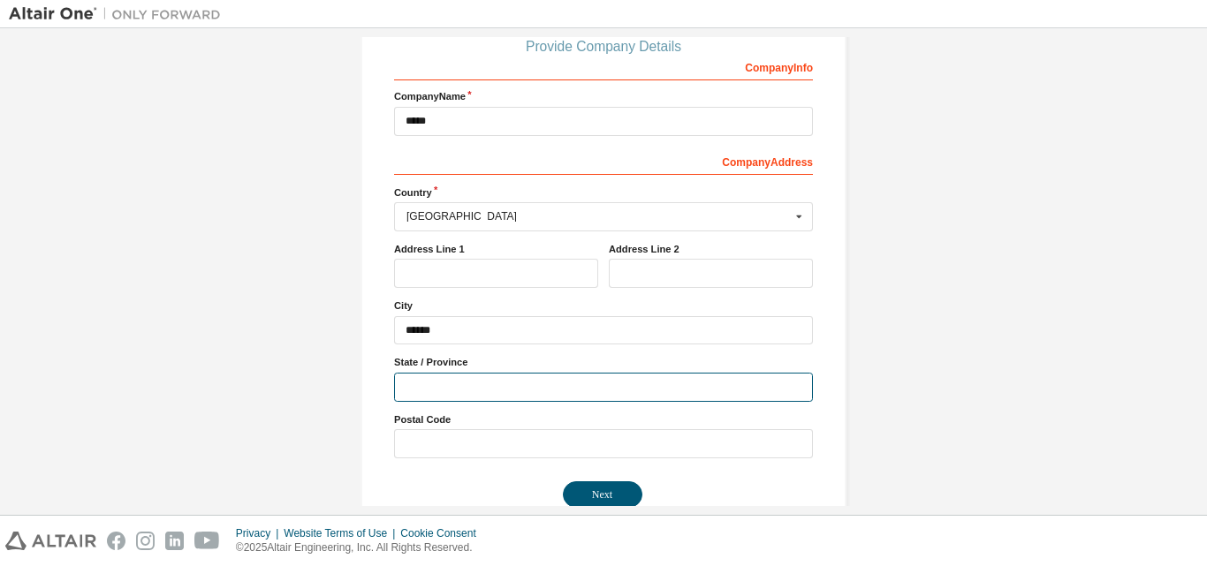
click at [443, 379] on input "text" at bounding box center [603, 387] width 419 height 29
type input "******"
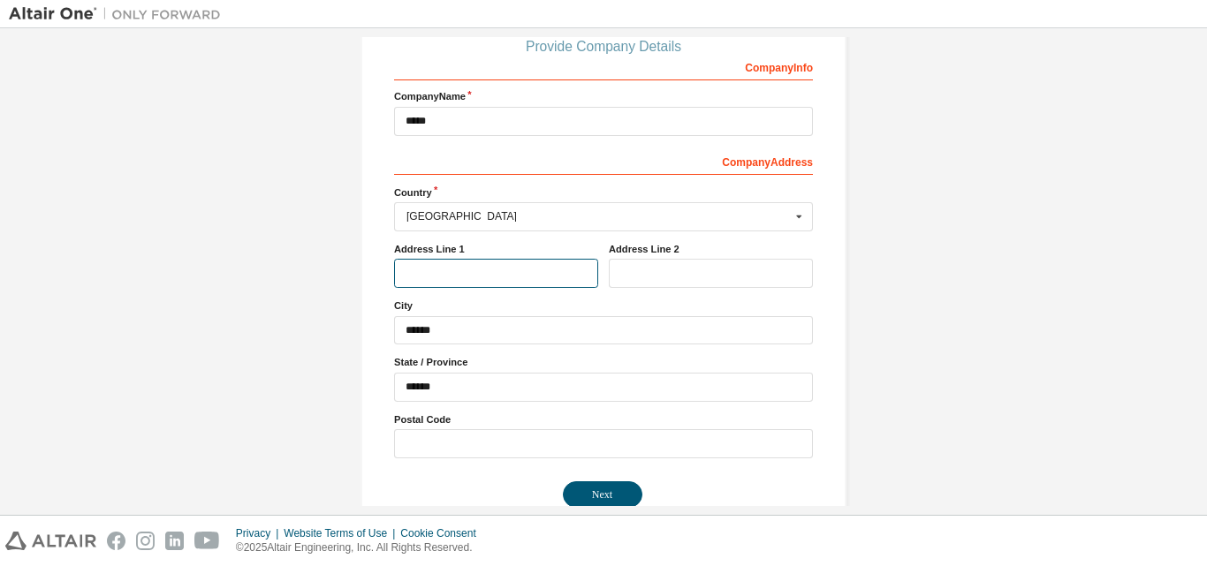
click at [488, 274] on input "text" at bounding box center [496, 273] width 204 height 29
type input "**********"
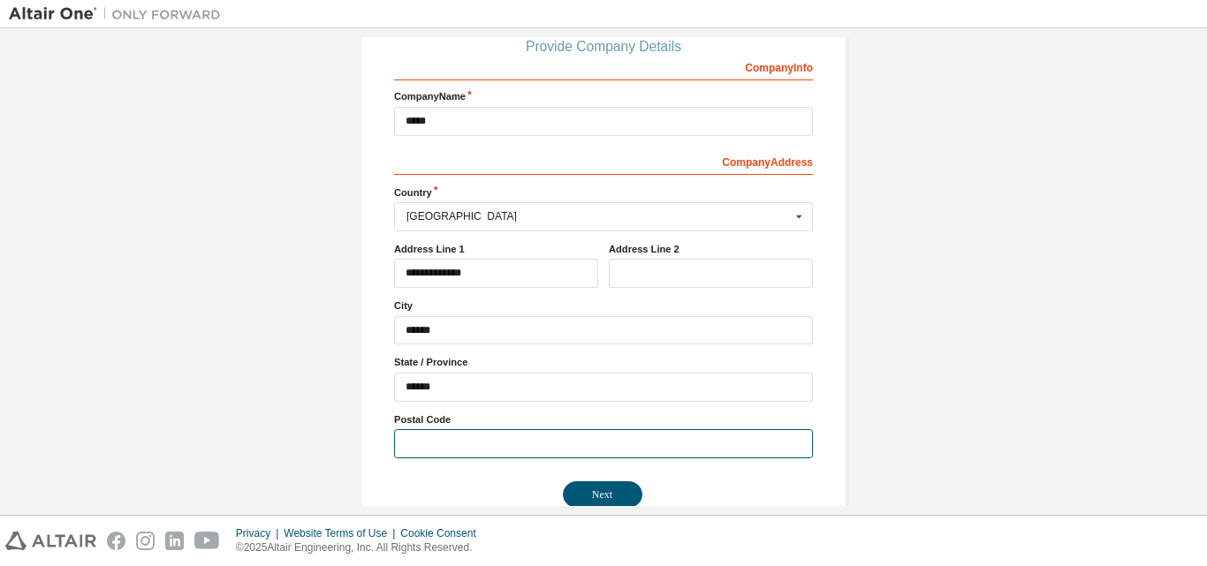
click at [524, 441] on input "text" at bounding box center [603, 443] width 419 height 29
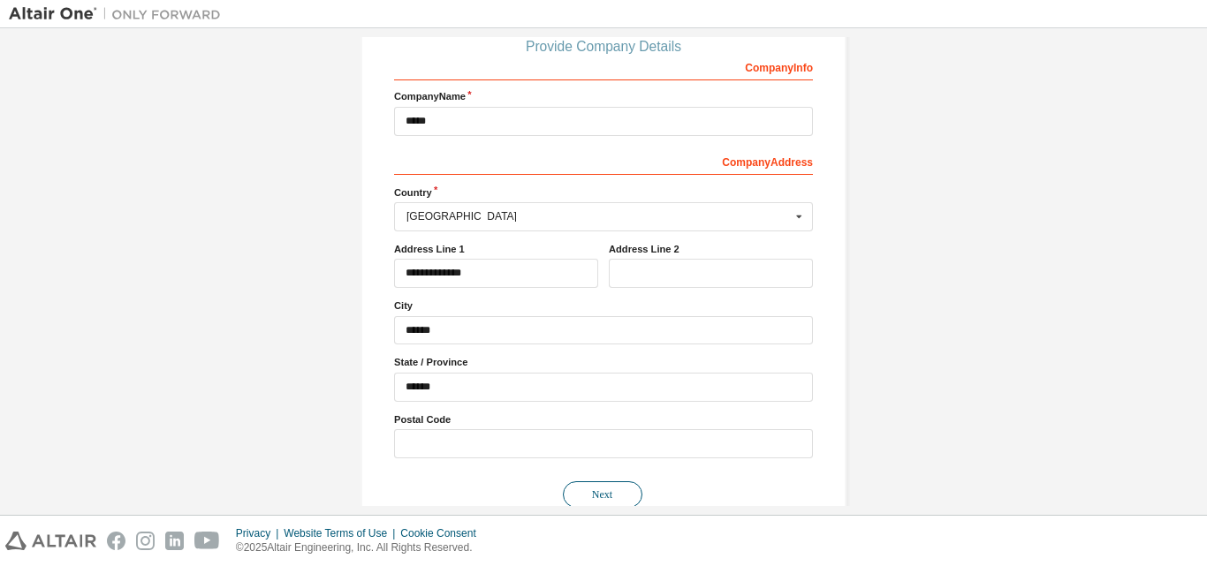
click at [588, 489] on button "Next" at bounding box center [602, 494] width 79 height 26
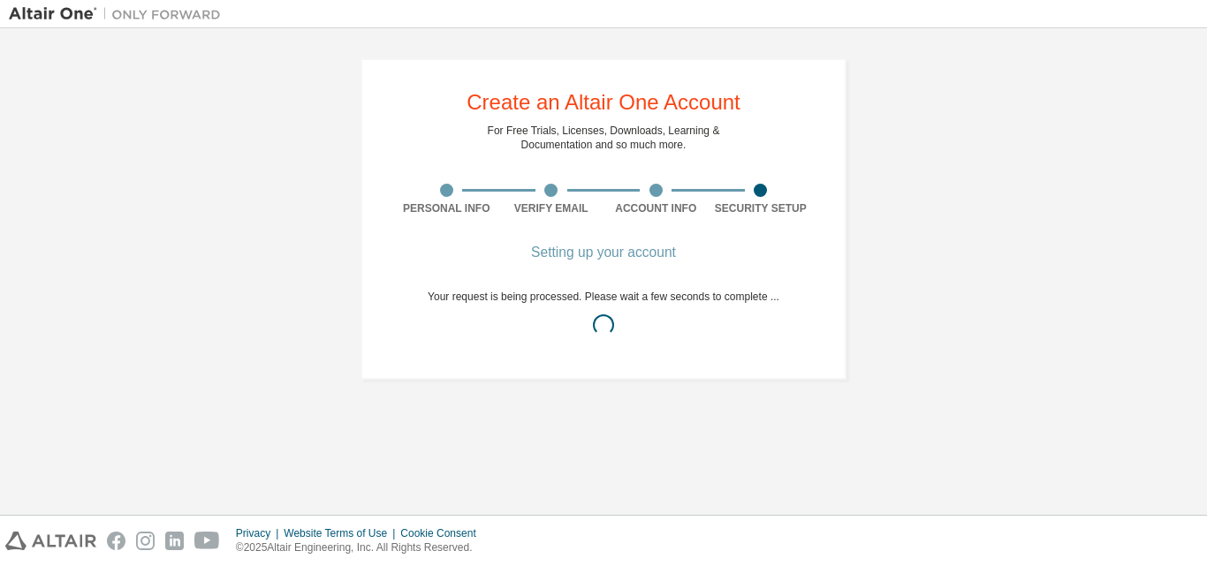
scroll to position [0, 0]
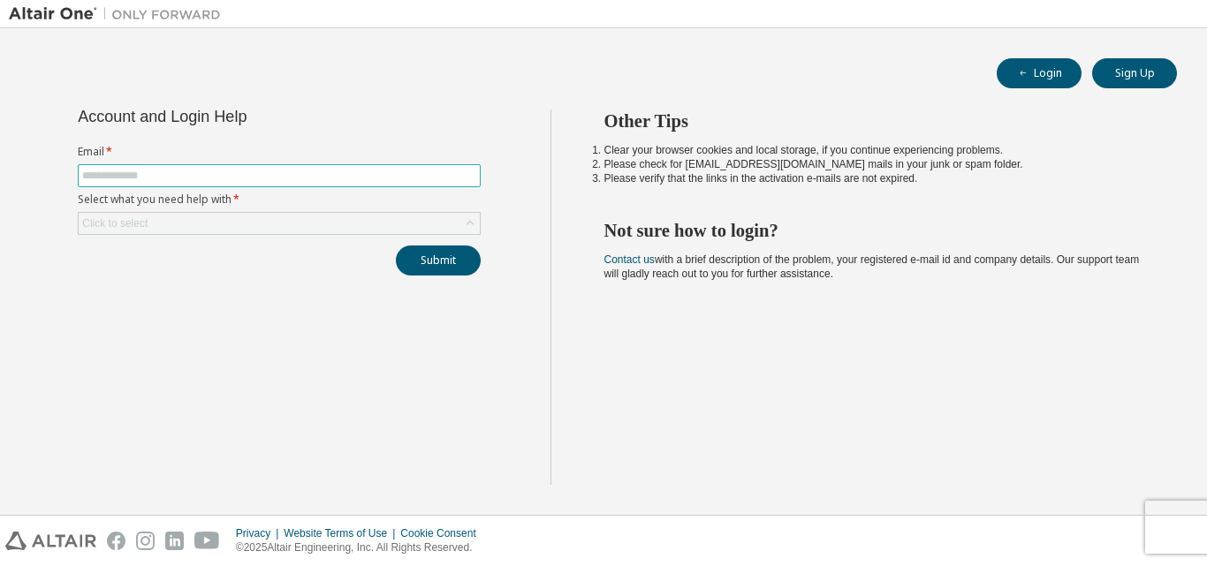
click at [197, 171] on input "text" at bounding box center [279, 176] width 394 height 14
type input "**********"
click at [216, 216] on div "Click to select" at bounding box center [279, 223] width 401 height 21
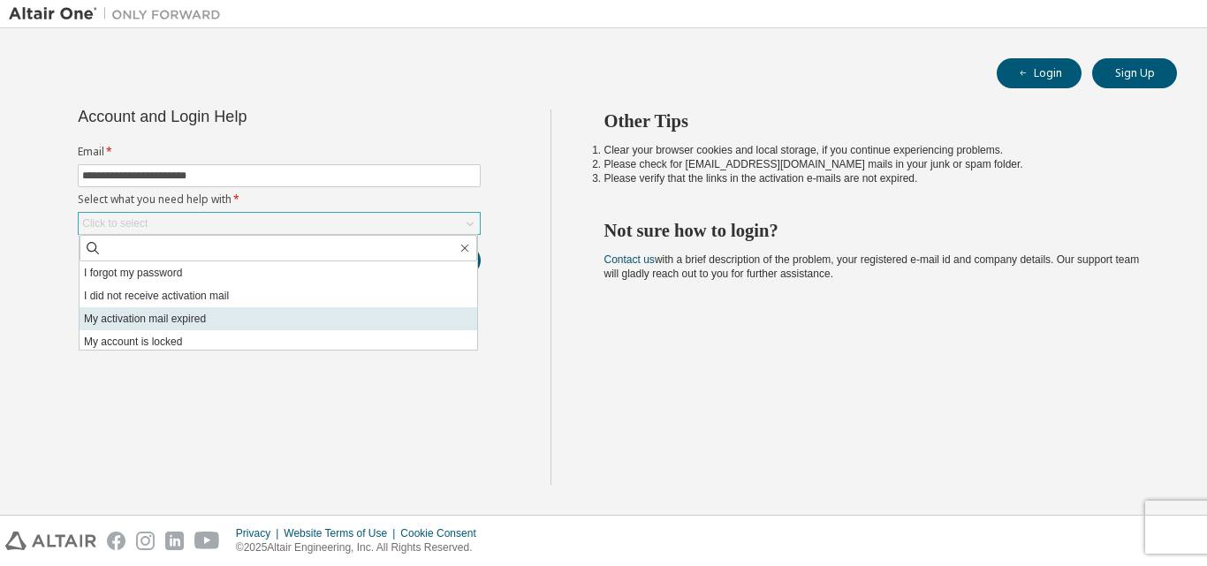
click at [268, 311] on li "My activation mail expired" at bounding box center [277, 318] width 397 height 23
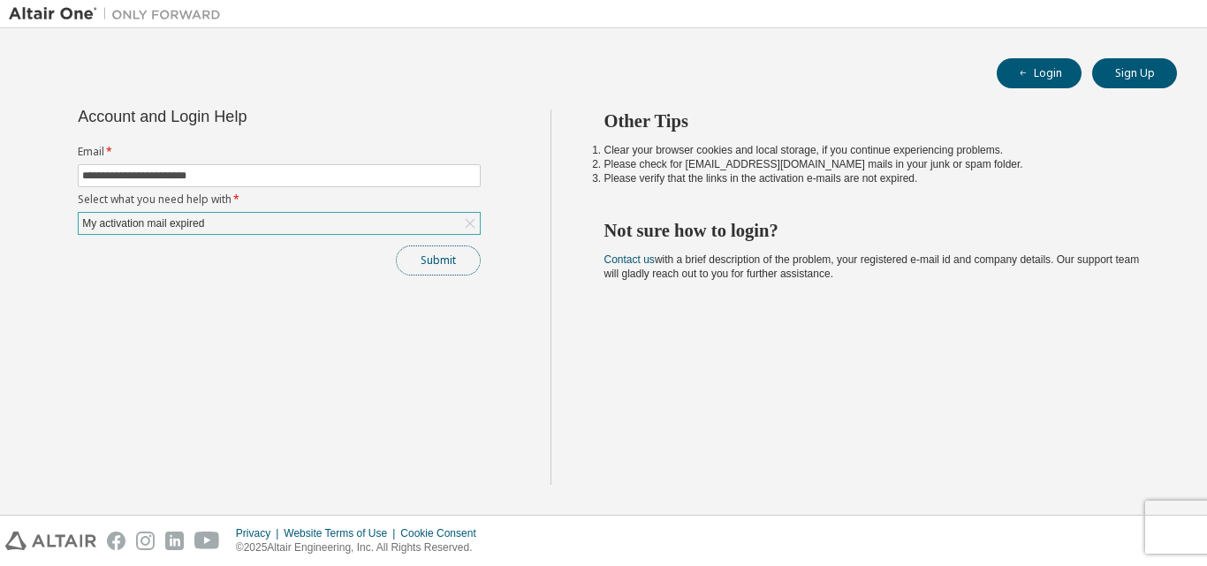
click at [424, 259] on button "Submit" at bounding box center [438, 261] width 85 height 30
